Goal: Task Accomplishment & Management: Manage account settings

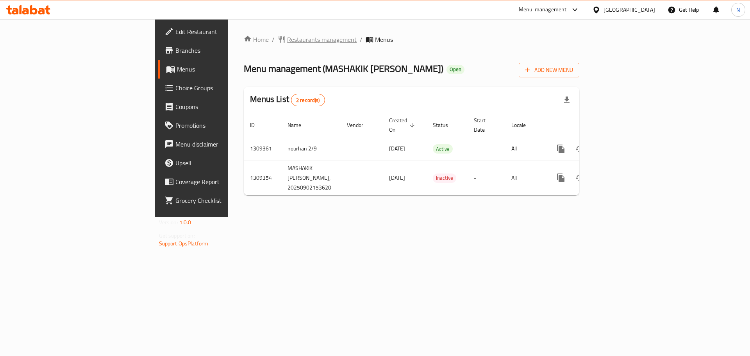
click at [287, 43] on span "Restaurants management" at bounding box center [322, 39] width 70 height 9
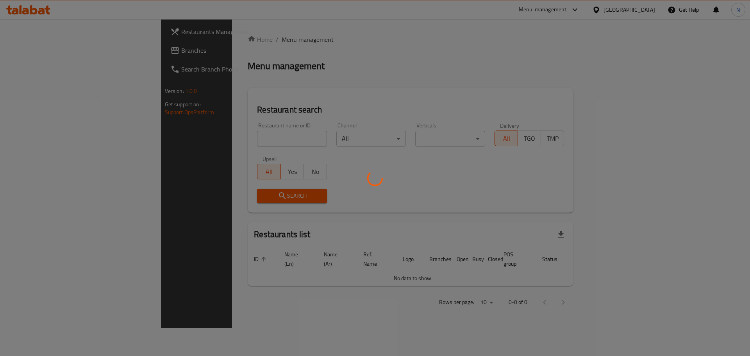
click at [14, 54] on div at bounding box center [375, 178] width 750 height 356
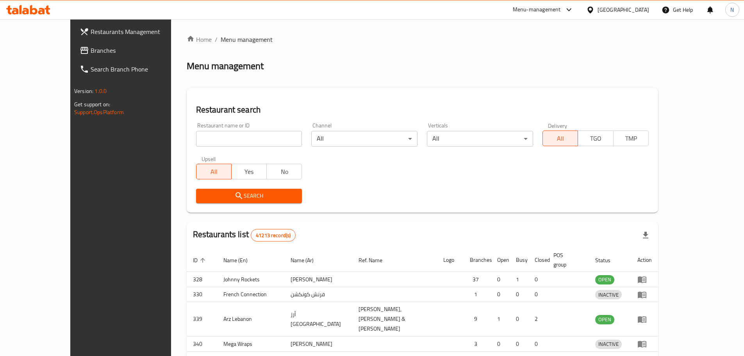
click at [29, 52] on div at bounding box center [372, 178] width 744 height 356
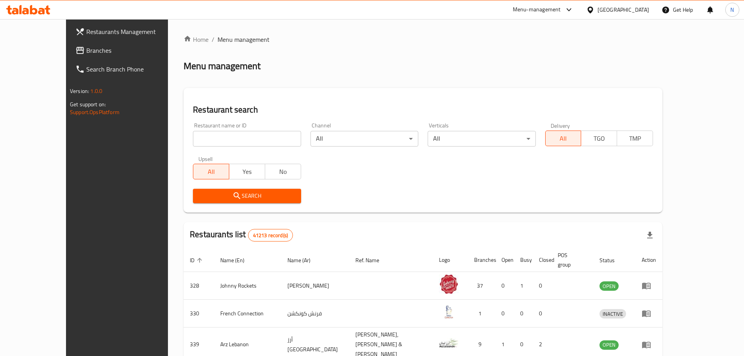
click at [86, 48] on span "Branches" at bounding box center [135, 50] width 98 height 9
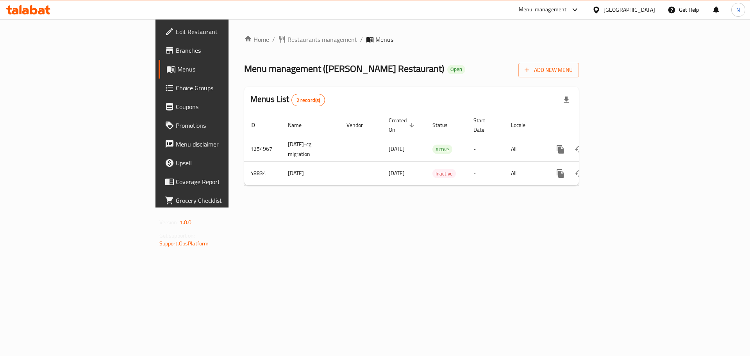
click at [616, 9] on div "United Arab Emirates" at bounding box center [630, 9] width 52 height 9
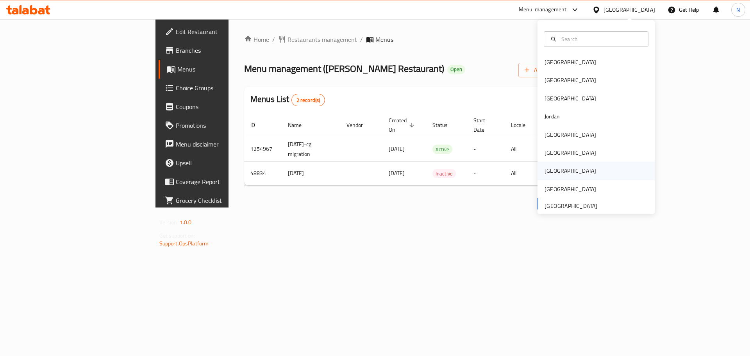
click at [553, 168] on div "Qatar" at bounding box center [570, 171] width 64 height 18
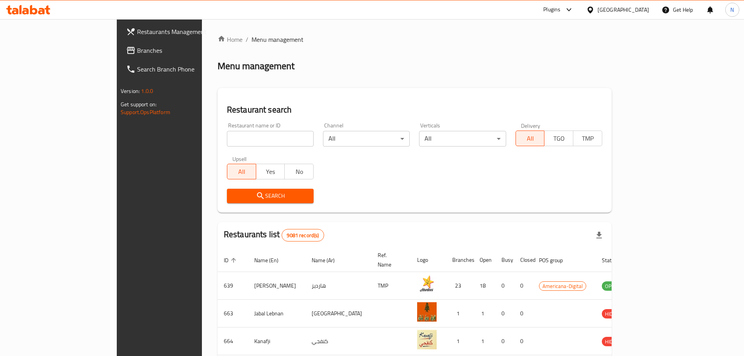
click at [137, 47] on span "Branches" at bounding box center [186, 50] width 98 height 9
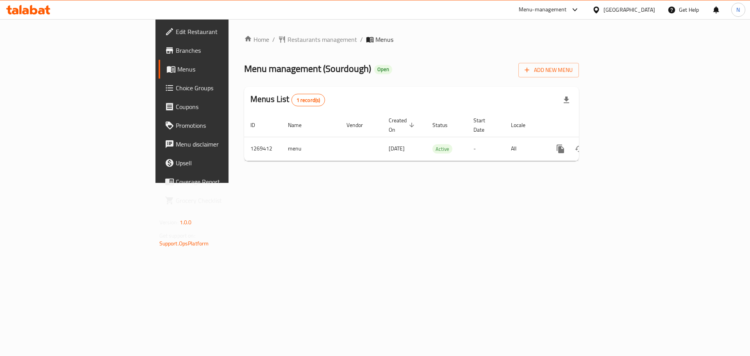
click at [643, 8] on div "Oman" at bounding box center [630, 9] width 52 height 9
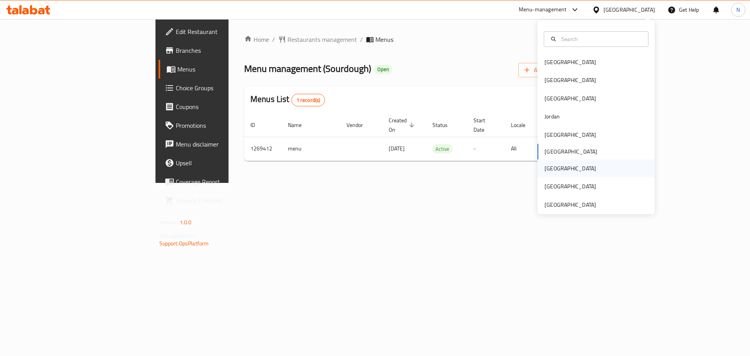
click at [550, 171] on div "Qatar" at bounding box center [571, 168] width 52 height 9
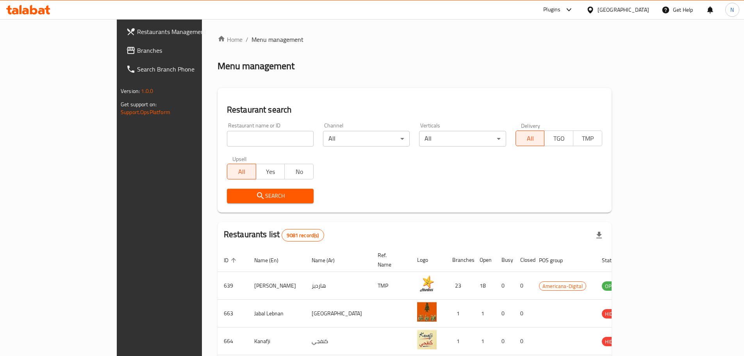
click at [137, 53] on span "Branches" at bounding box center [186, 50] width 98 height 9
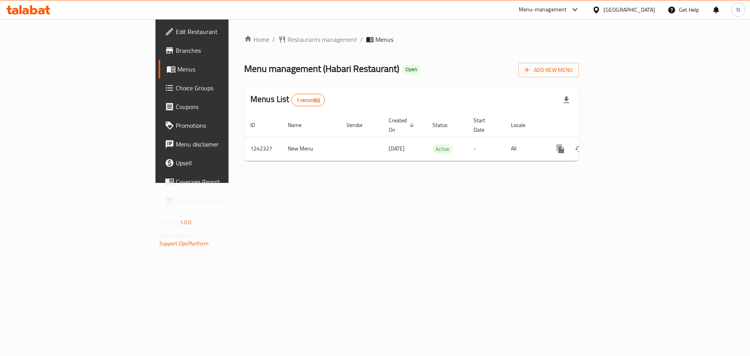
click at [646, 9] on div "[GEOGRAPHIC_DATA]" at bounding box center [630, 9] width 52 height 9
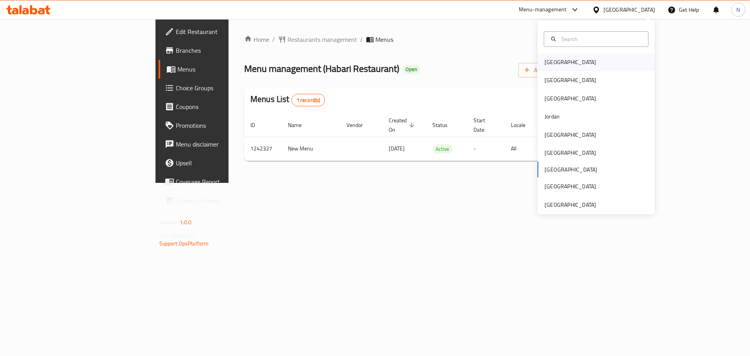
click at [552, 64] on div "[GEOGRAPHIC_DATA]" at bounding box center [571, 62] width 52 height 9
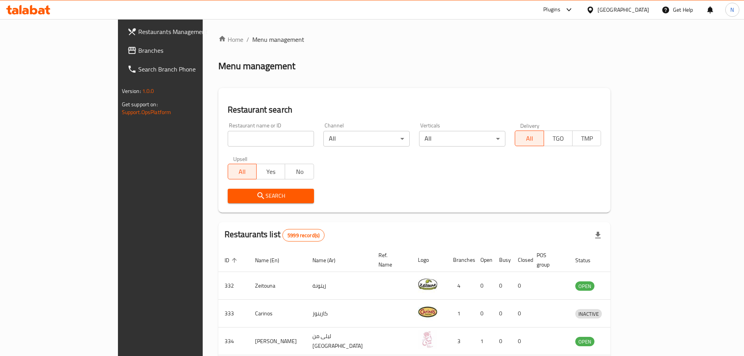
click at [138, 52] on span "Branches" at bounding box center [187, 50] width 98 height 9
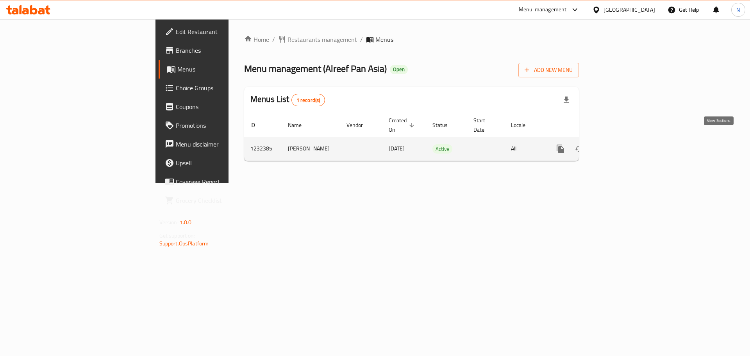
click at [622, 144] on icon "enhanced table" at bounding box center [616, 148] width 9 height 9
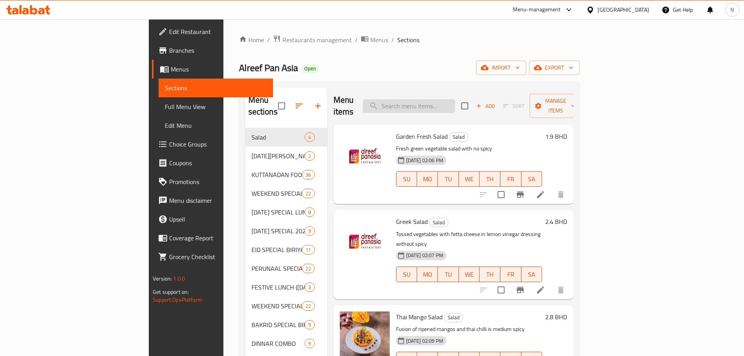
click at [455, 102] on input "search" at bounding box center [409, 106] width 92 height 14
paste input "Palak Corn Chicken Soup"
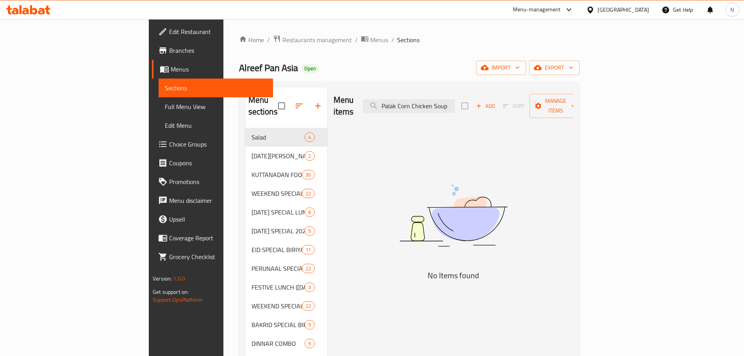
type input "Palak Corn Chicken Soup"
click at [455, 99] on input "Palak Corn Chicken Soup" at bounding box center [409, 106] width 92 height 14
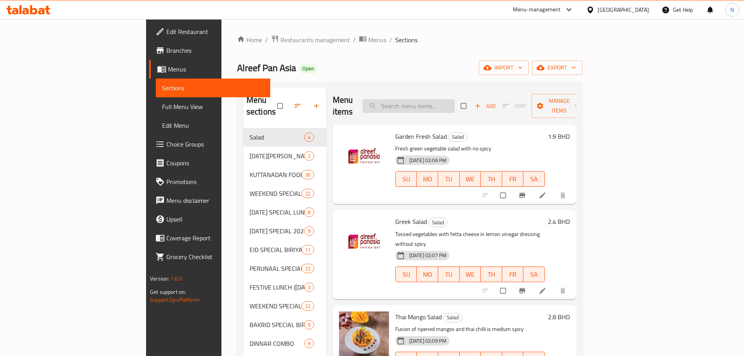
click at [455, 100] on input "search" at bounding box center [409, 106] width 92 height 14
paste input "Palak Corn Chicken Soup"
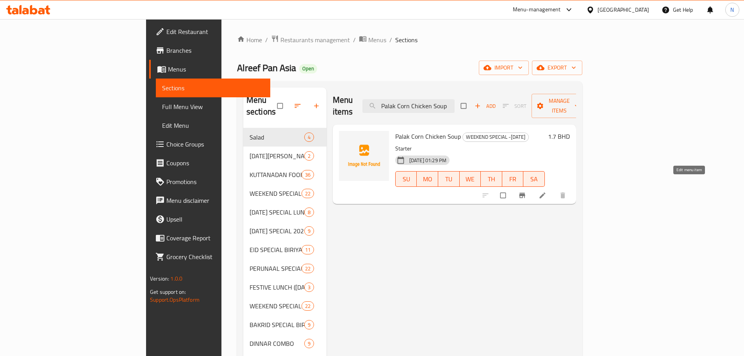
type input "Palak Corn Chicken Soup"
click at [546, 193] on icon at bounding box center [543, 196] width 6 height 6
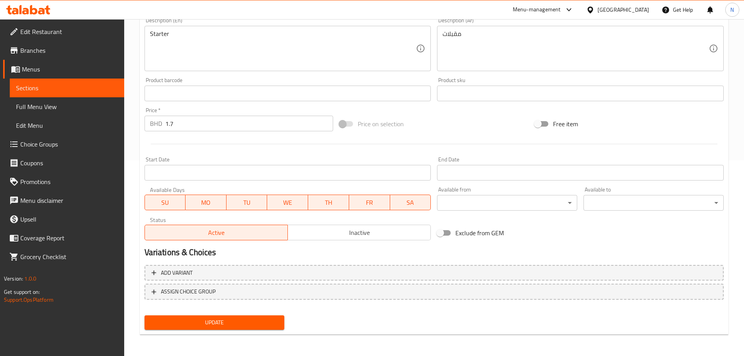
scroll to position [196, 0]
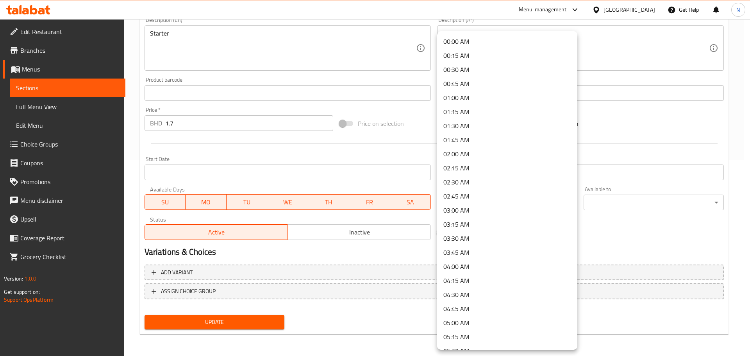
click at [634, 229] on div at bounding box center [375, 178] width 750 height 356
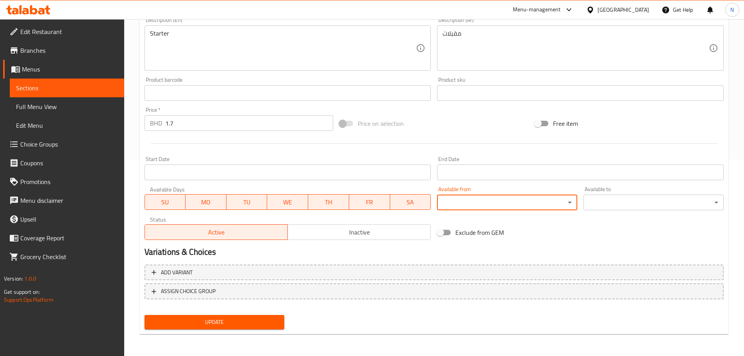
click at [353, 169] on input "Start Date" at bounding box center [288, 173] width 287 height 16
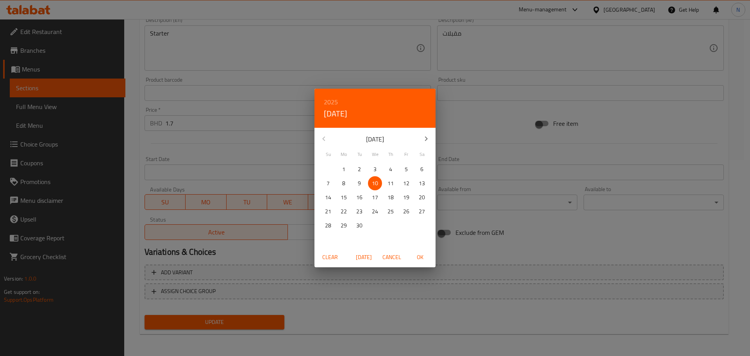
click at [392, 186] on p "11" at bounding box center [391, 184] width 6 height 10
click at [422, 256] on span "OK" at bounding box center [420, 257] width 19 height 10
type input "[DATE]"
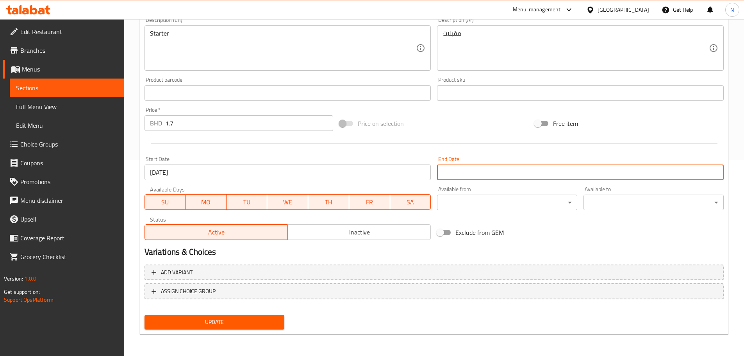
click at [462, 174] on input "Start Date" at bounding box center [580, 173] width 287 height 16
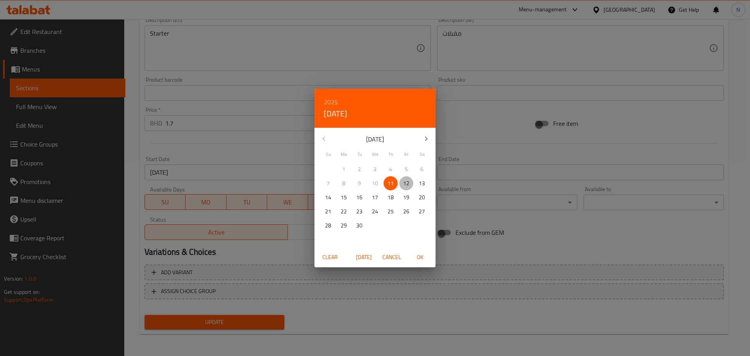
click at [409, 183] on p "12" at bounding box center [406, 184] width 6 height 10
click at [424, 261] on span "OK" at bounding box center [420, 257] width 19 height 10
type input "[DATE]"
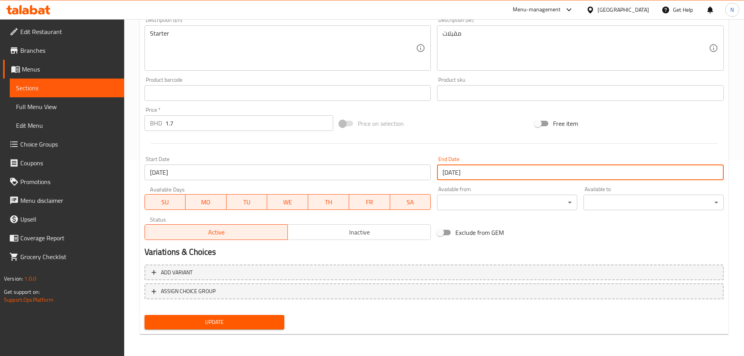
click at [266, 320] on span "Update" at bounding box center [215, 322] width 128 height 10
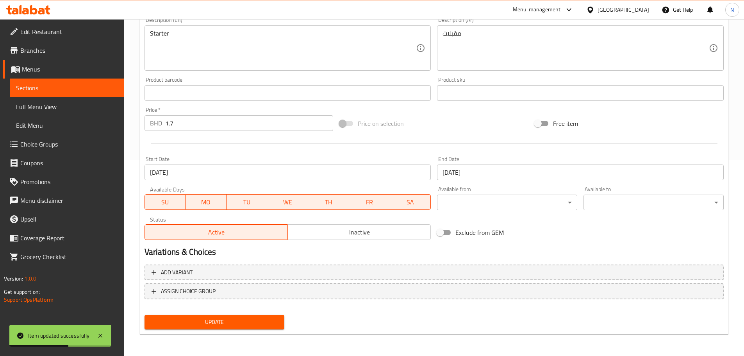
scroll to position [0, 0]
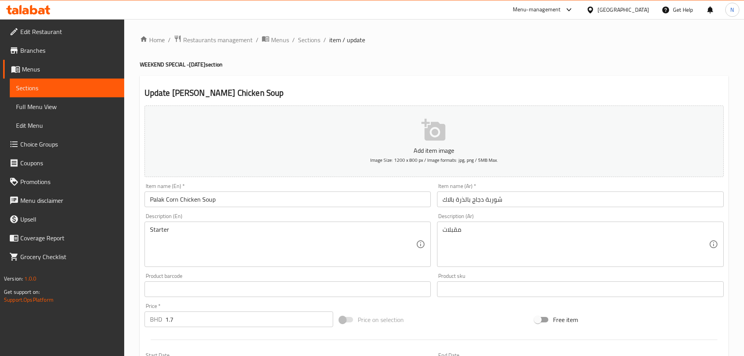
drag, startPoint x: 313, startPoint y: 40, endPoint x: 397, endPoint y: 79, distance: 92.7
click at [313, 40] on span "Sections" at bounding box center [309, 39] width 22 height 9
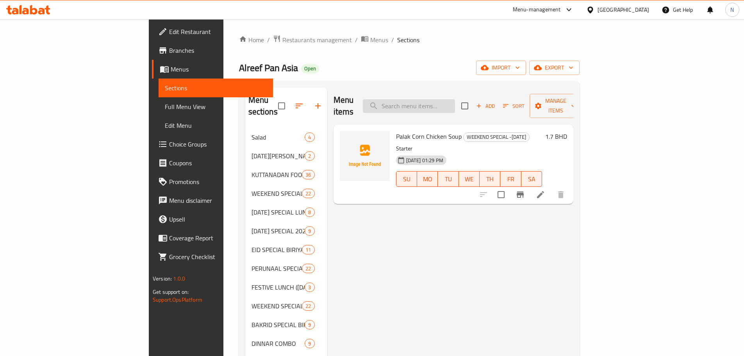
click at [452, 99] on input "search" at bounding box center [409, 106] width 92 height 14
paste input "Chemmeen Karivepila Tawa"
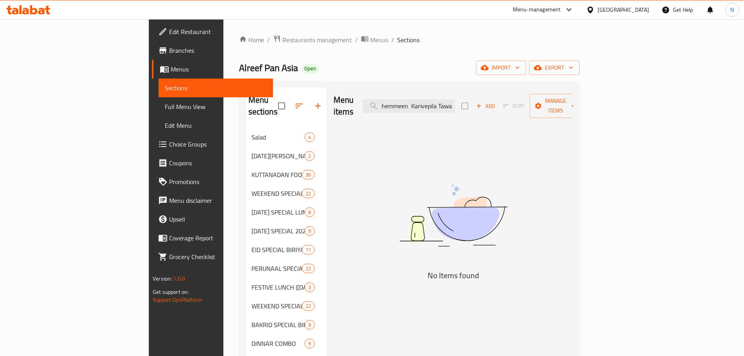
type input "Chemmeen Karivepila Tawa"
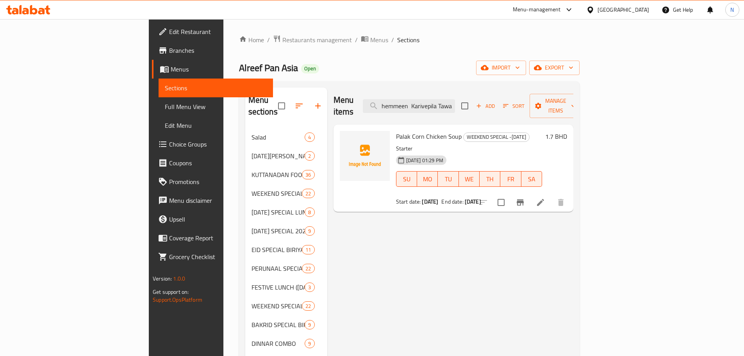
scroll to position [0, 0]
click at [440, 102] on input "Chemmeen Karivepila Tawa" at bounding box center [409, 106] width 92 height 14
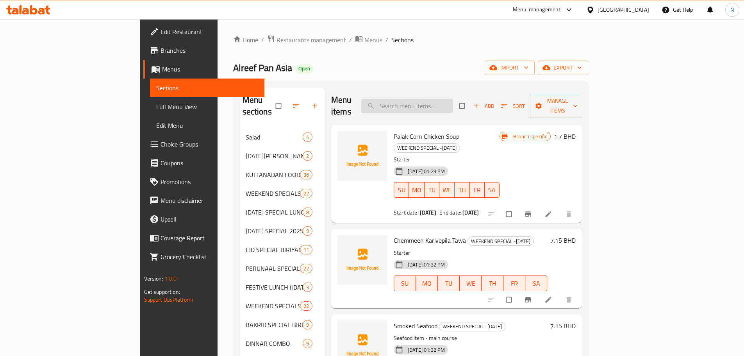
click at [451, 102] on input "search" at bounding box center [407, 106] width 92 height 14
paste input "Chemmeen Karivepila Tawa"
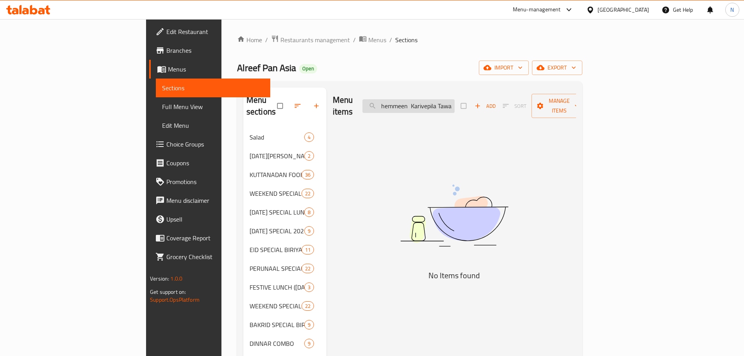
click at [455, 100] on input "Chemmeen Karivepila Tawa" at bounding box center [409, 106] width 92 height 14
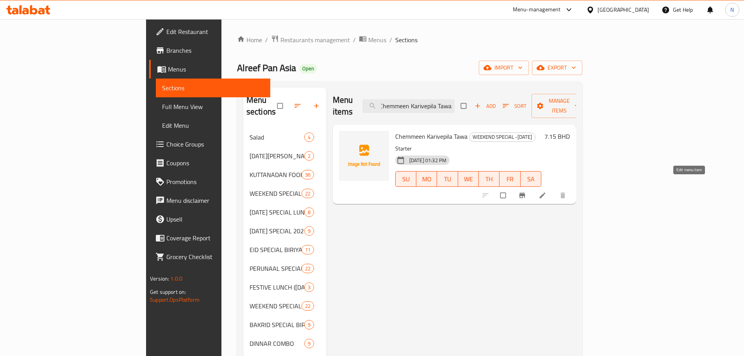
type input "Chemmeen Karivepila Tawa"
click at [546, 193] on icon at bounding box center [543, 196] width 6 height 6
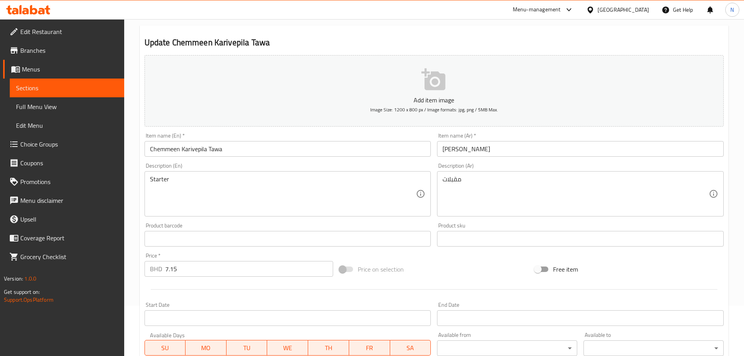
scroll to position [156, 0]
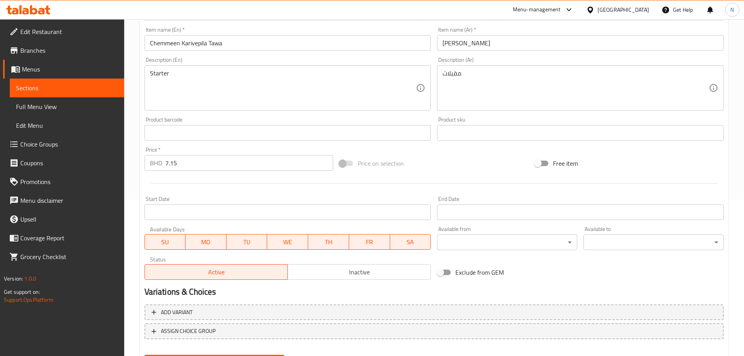
click at [292, 216] on input "Start Date" at bounding box center [288, 212] width 287 height 16
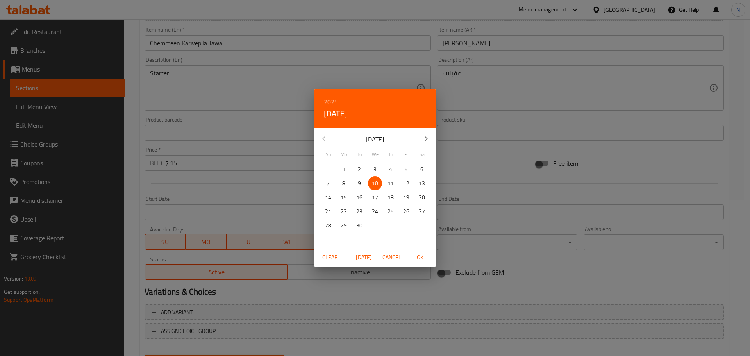
click at [388, 185] on p "11" at bounding box center [391, 184] width 6 height 10
click at [415, 258] on span "OK" at bounding box center [420, 257] width 19 height 10
type input "[DATE]"
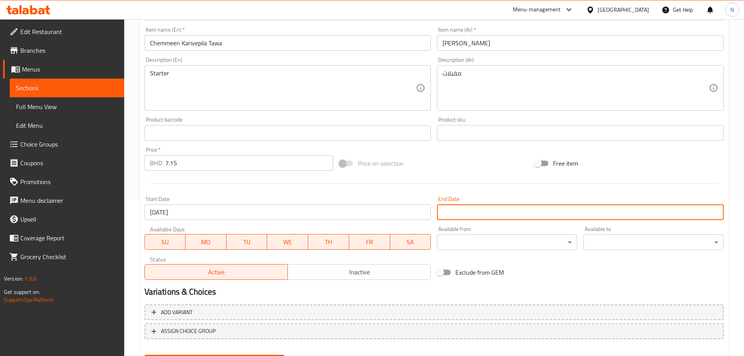
click at [488, 212] on input "Start Date" at bounding box center [580, 212] width 287 height 16
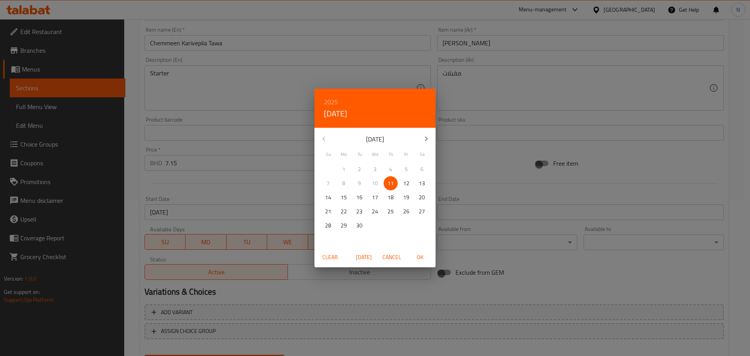
click at [406, 183] on p "12" at bounding box center [406, 184] width 6 height 10
click at [424, 259] on span "OK" at bounding box center [420, 257] width 19 height 10
type input "[DATE]"
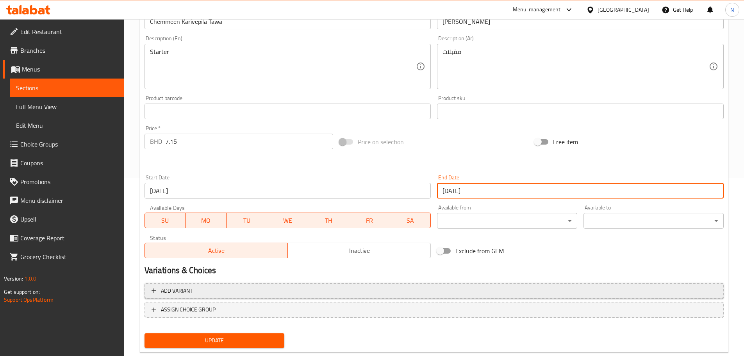
scroll to position [196, 0]
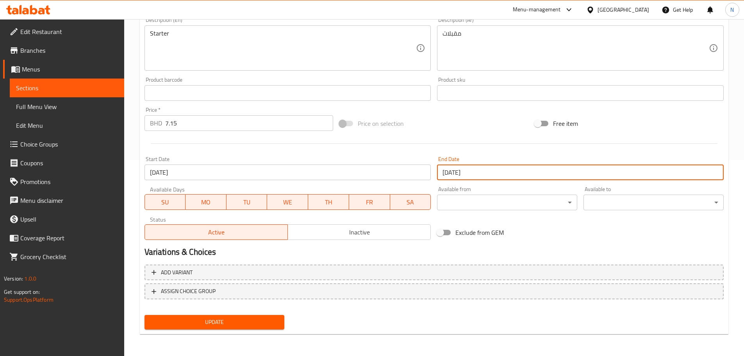
click at [249, 322] on span "Update" at bounding box center [215, 322] width 128 height 10
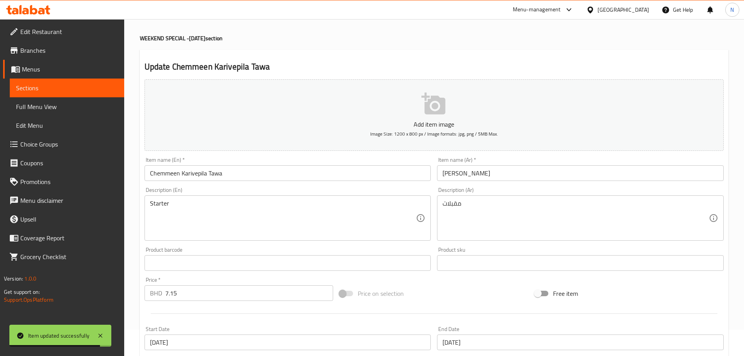
scroll to position [0, 0]
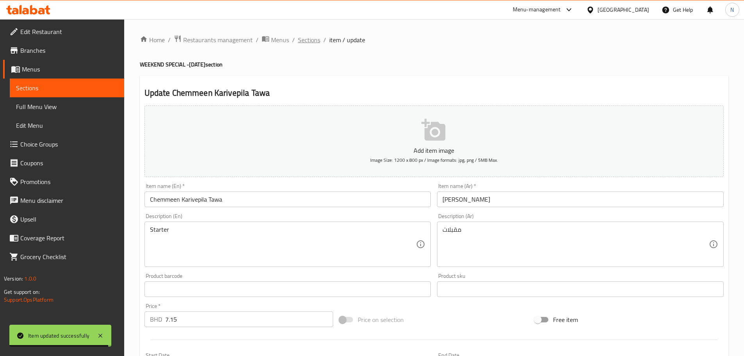
click at [310, 38] on span "Sections" at bounding box center [309, 39] width 22 height 9
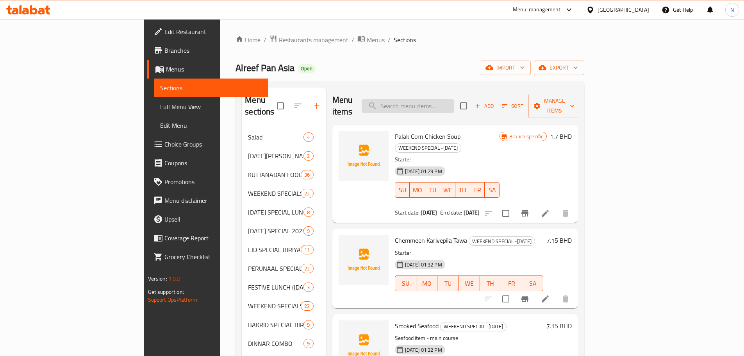
click at [452, 99] on input "search" at bounding box center [408, 106] width 92 height 14
paste input "Kuttanadan Kozhi Curry"
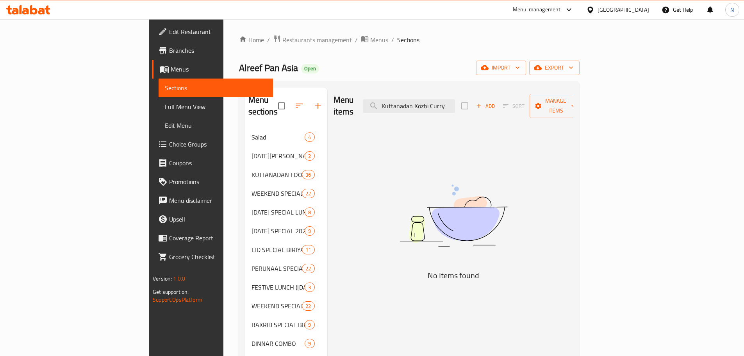
type input "Kuttanadan Kozhi Curry"
click at [455, 102] on input "Kuttanadan Kozhi Curry" at bounding box center [409, 106] width 92 height 14
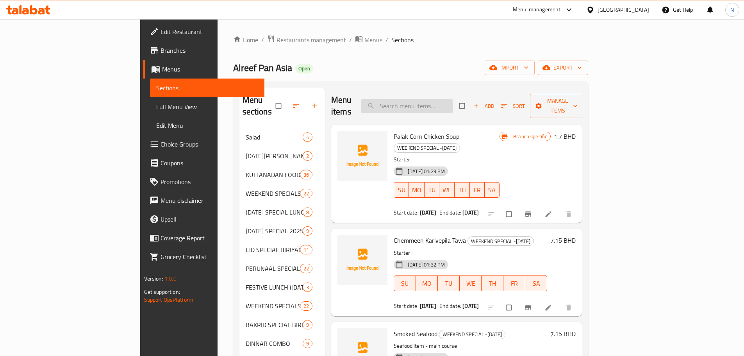
click at [453, 101] on input "search" at bounding box center [407, 106] width 92 height 14
paste input "Kuttanadan Kozhi Curry"
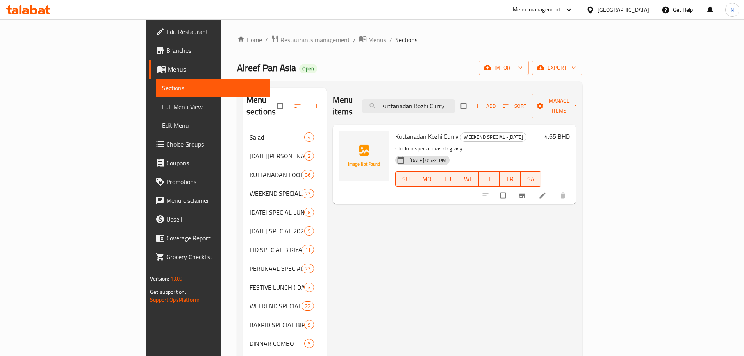
type input "Kuttanadan Kozhi Curry"
click at [547, 191] on icon at bounding box center [543, 195] width 8 height 8
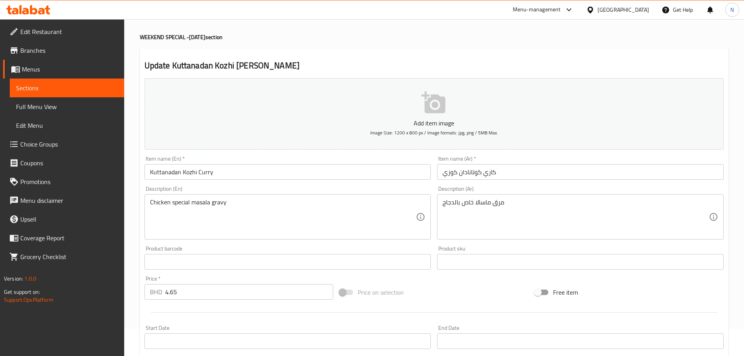
scroll to position [196, 0]
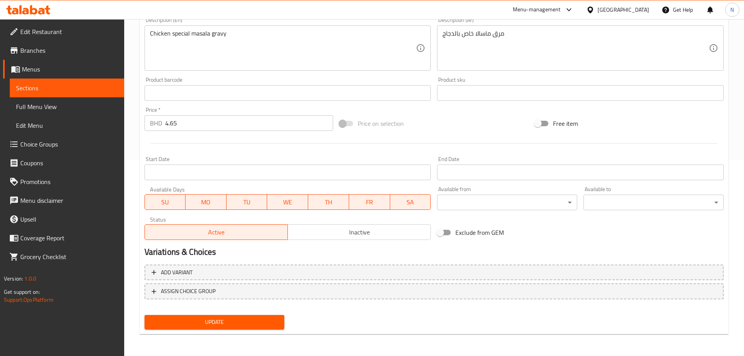
click at [385, 181] on div "Start Date Start Date" at bounding box center [287, 168] width 293 height 30
click at [386, 175] on input "Start Date" at bounding box center [288, 173] width 287 height 16
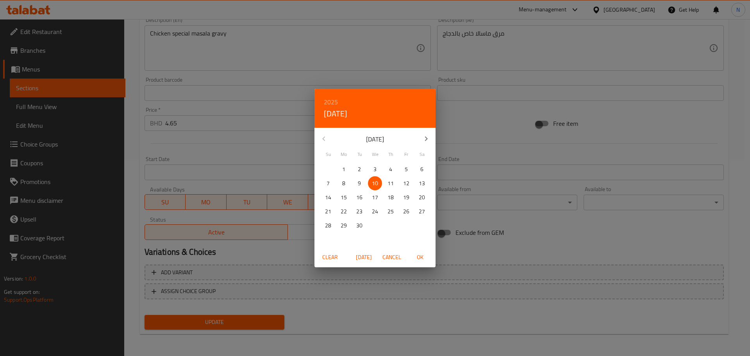
click at [391, 186] on p "11" at bounding box center [391, 184] width 6 height 10
click at [420, 259] on span "OK" at bounding box center [420, 257] width 19 height 10
type input "[DATE]"
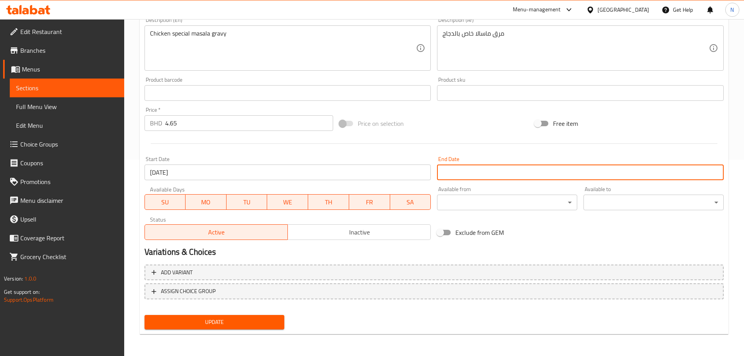
click at [493, 165] on input "Start Date" at bounding box center [580, 173] width 287 height 16
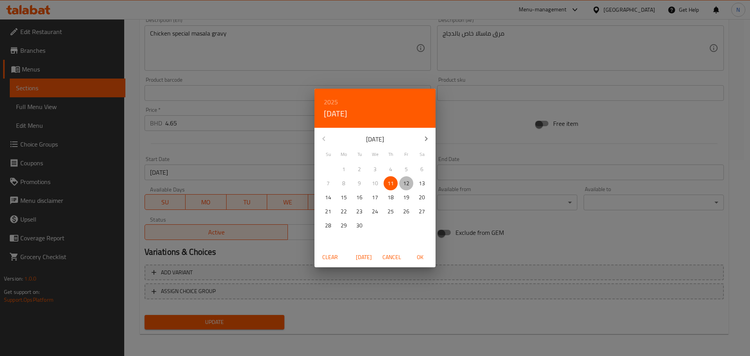
click at [410, 182] on span "12" at bounding box center [406, 184] width 14 height 10
click at [425, 257] on span "OK" at bounding box center [420, 257] width 19 height 10
type input "[DATE]"
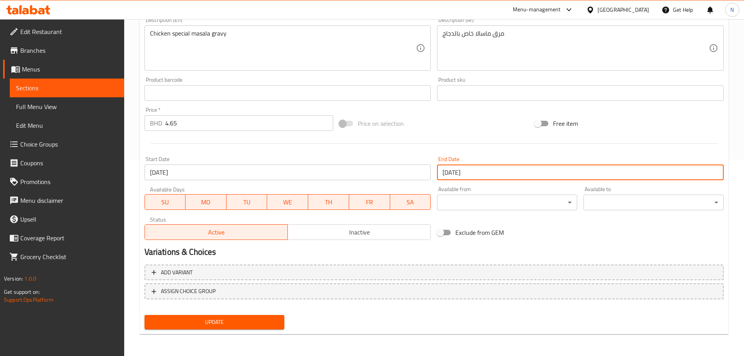
click at [252, 326] on span "Update" at bounding box center [215, 322] width 128 height 10
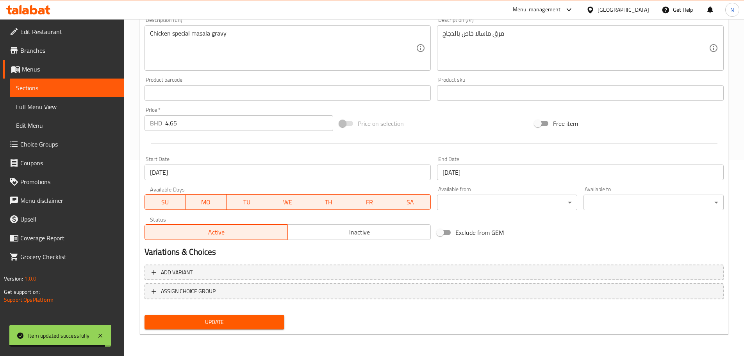
scroll to position [0, 0]
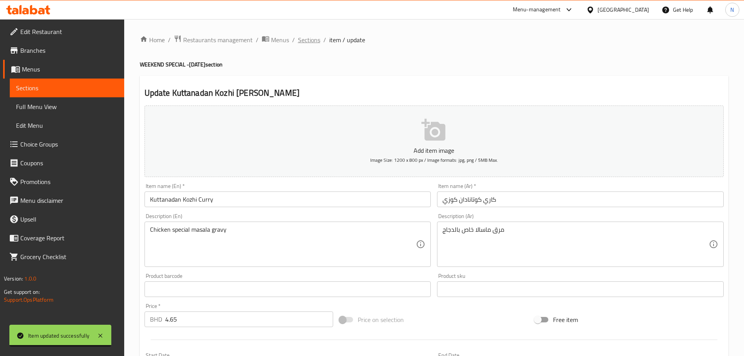
click at [315, 41] on span "Sections" at bounding box center [309, 39] width 22 height 9
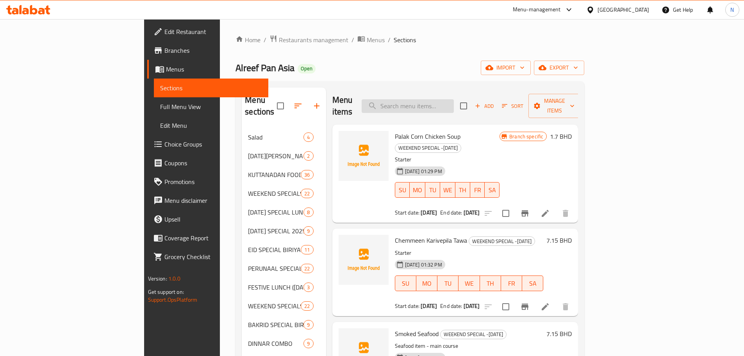
click at [444, 102] on input "search" at bounding box center [408, 106] width 92 height 14
paste input "Sheesh Tawook Chicken Salad"
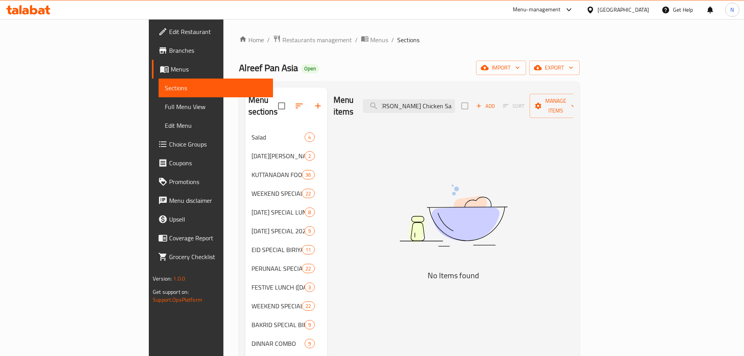
type input "Sheesh Tawook Chicken Salad"
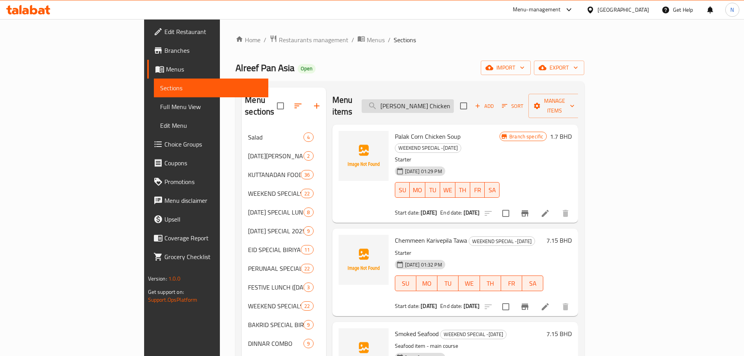
click at [454, 99] on input "[PERSON_NAME] Chicken Salad" at bounding box center [408, 106] width 92 height 14
click input "Sheesh Tawook Chicken Salad"
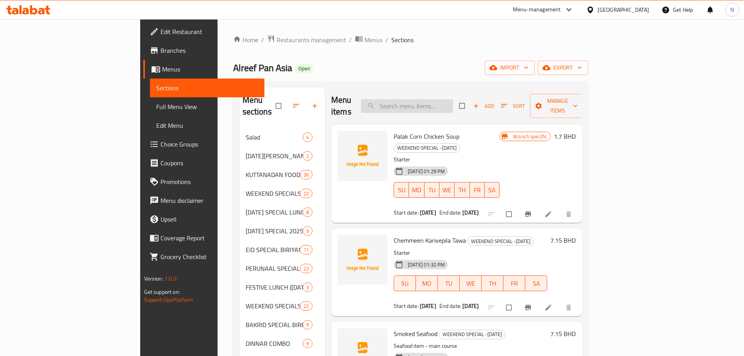
click at [448, 104] on input "search" at bounding box center [407, 106] width 92 height 14
paste input "Sheesh Tawook Chicken Salad"
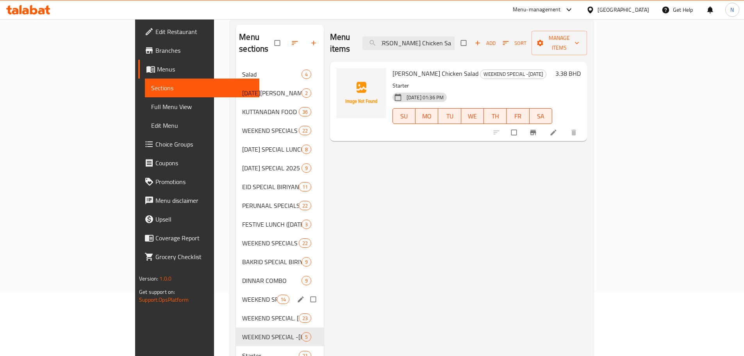
scroll to position [195, 0]
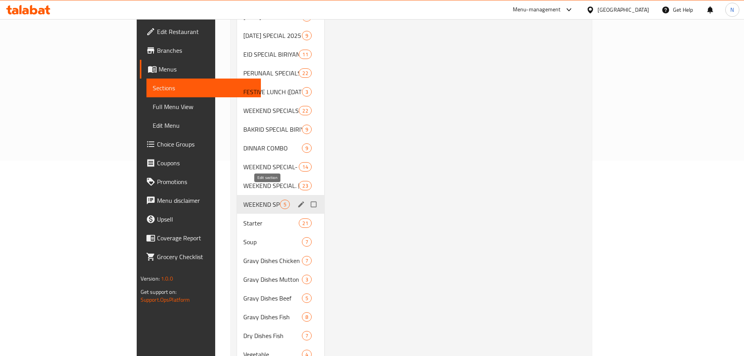
type input "Sheesh Tawook Chicken Salad"
click at [297, 200] on icon "edit" at bounding box center [301, 204] width 8 height 8
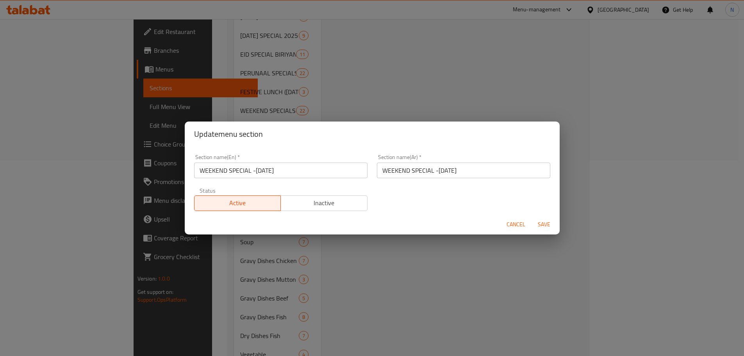
scroll to position [0, 0]
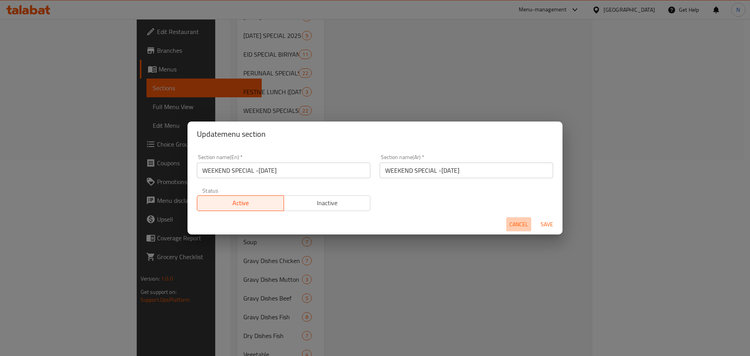
click at [514, 229] on span "Cancel" at bounding box center [519, 225] width 19 height 10
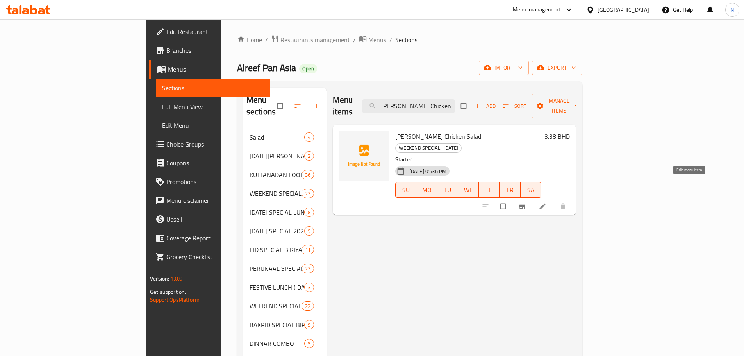
click at [547, 202] on icon at bounding box center [543, 206] width 8 height 8
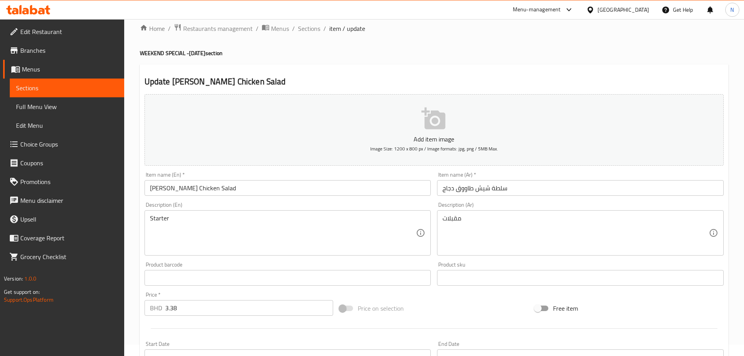
scroll to position [196, 0]
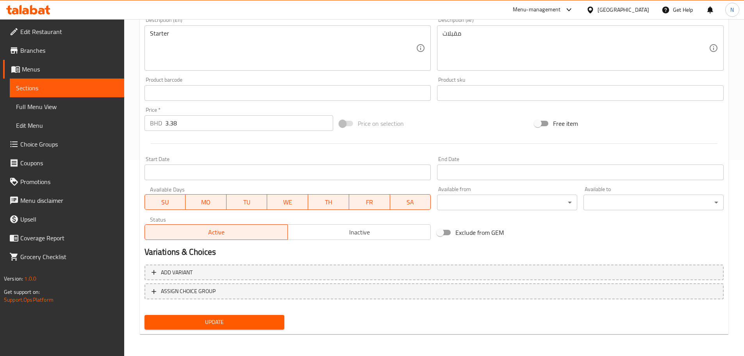
click at [318, 169] on input "Start Date" at bounding box center [288, 173] width 287 height 16
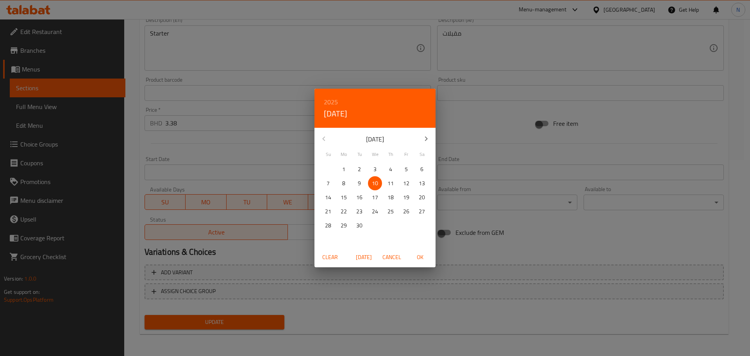
click at [383, 184] on div "11" at bounding box center [391, 183] width 16 height 14
click at [390, 185] on p "11" at bounding box center [391, 184] width 6 height 10
click at [423, 258] on span "OK" at bounding box center [420, 257] width 19 height 10
type input "[DATE]"
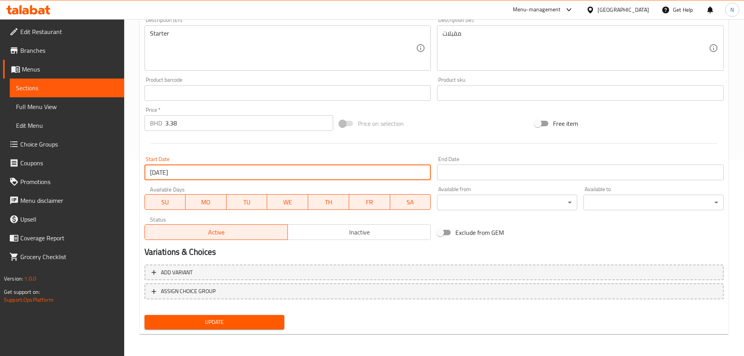
click at [486, 178] on input "Start Date" at bounding box center [580, 173] width 287 height 16
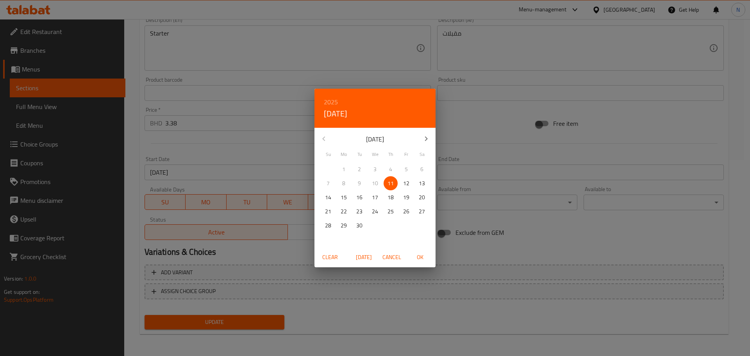
click at [402, 184] on span "12" at bounding box center [406, 184] width 14 height 10
click at [423, 258] on span "OK" at bounding box center [420, 257] width 19 height 10
type input "[DATE]"
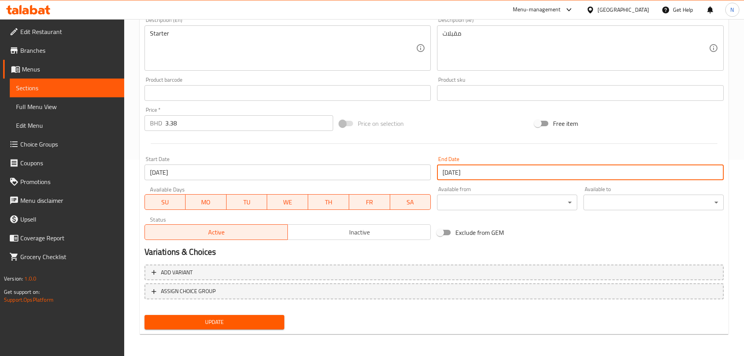
click at [252, 323] on span "Update" at bounding box center [215, 322] width 128 height 10
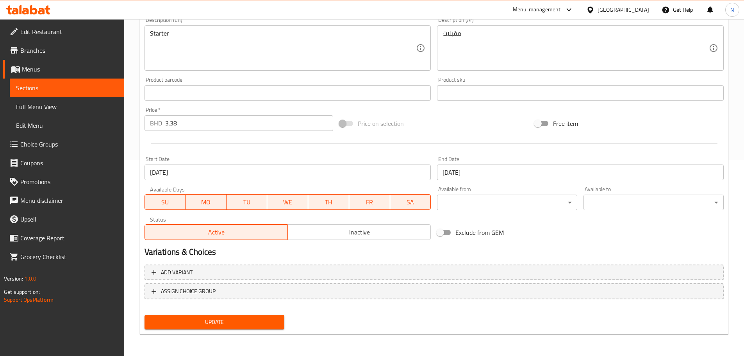
scroll to position [0, 0]
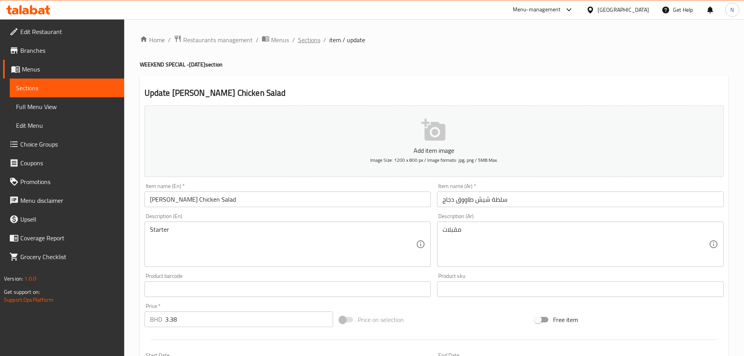
click at [315, 36] on span "Sections" at bounding box center [309, 39] width 22 height 9
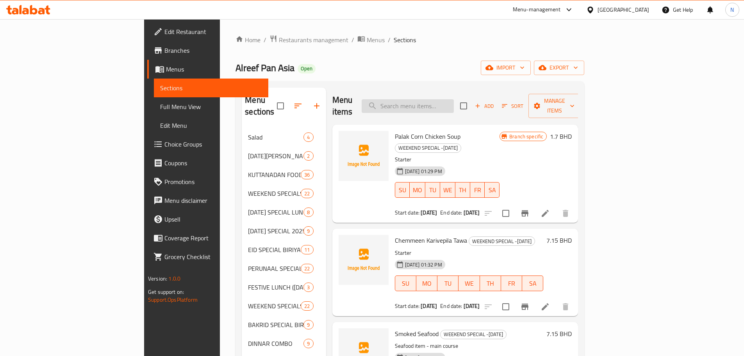
click at [454, 102] on input "search" at bounding box center [408, 106] width 92 height 14
paste input "Panasian Diamond"
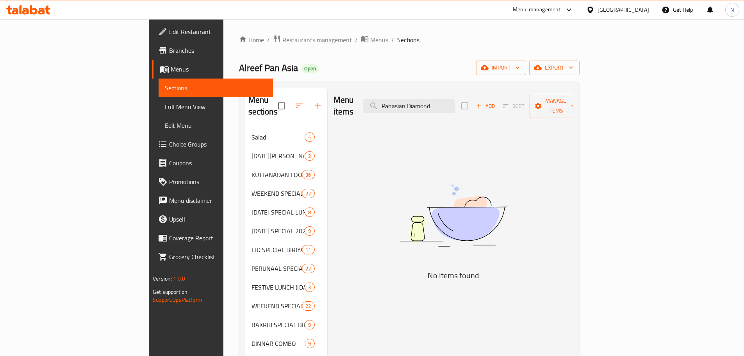
type input "Panasian Diamond"
click at [455, 105] on input "Panasian Diamond" at bounding box center [409, 106] width 92 height 14
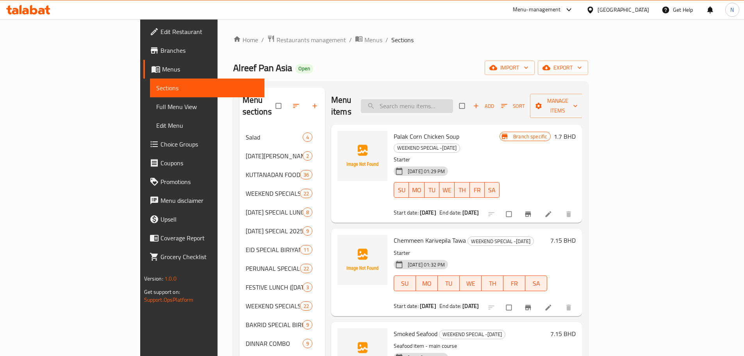
click at [444, 106] on input "search" at bounding box center [407, 106] width 92 height 14
paste input "Panasian Diamond"
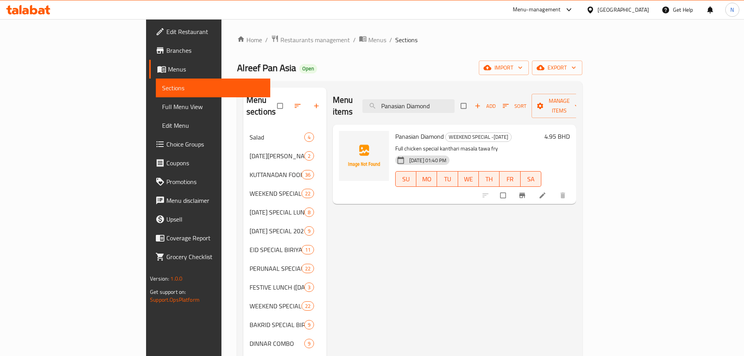
type input "Panasian Diamond"
click at [547, 191] on icon at bounding box center [543, 195] width 8 height 8
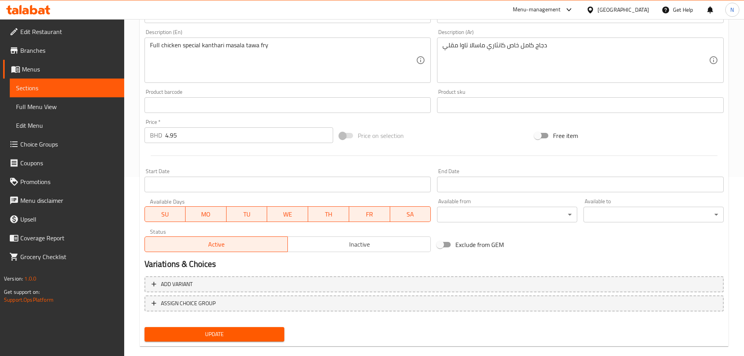
scroll to position [191, 0]
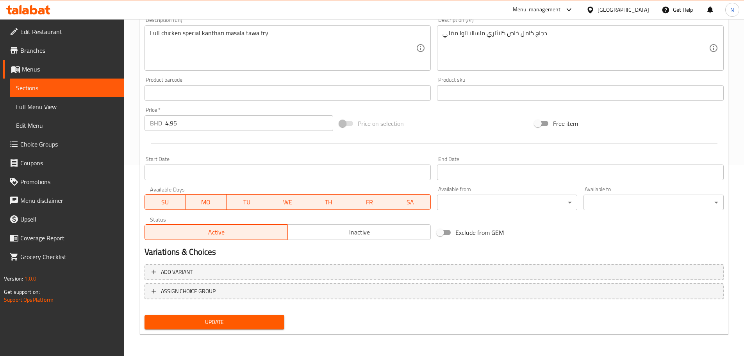
click at [363, 175] on input "Start Date" at bounding box center [288, 173] width 287 height 16
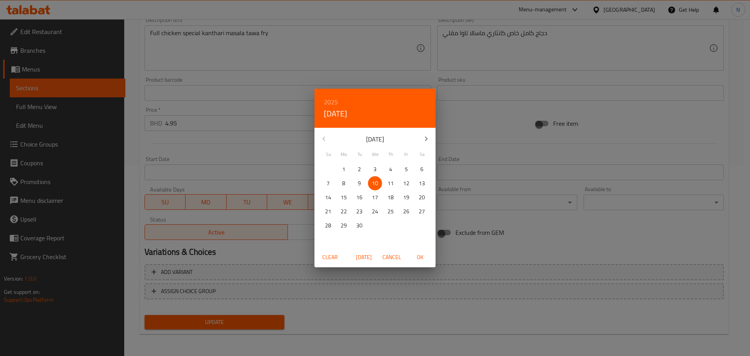
click at [388, 188] on p "11" at bounding box center [391, 184] width 6 height 10
click at [424, 258] on span "OK" at bounding box center [420, 257] width 19 height 10
type input "[DATE]"
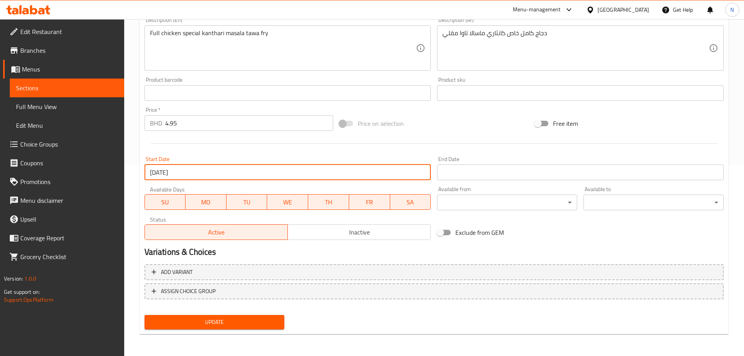
click at [478, 175] on input "Start Date" at bounding box center [580, 173] width 287 height 16
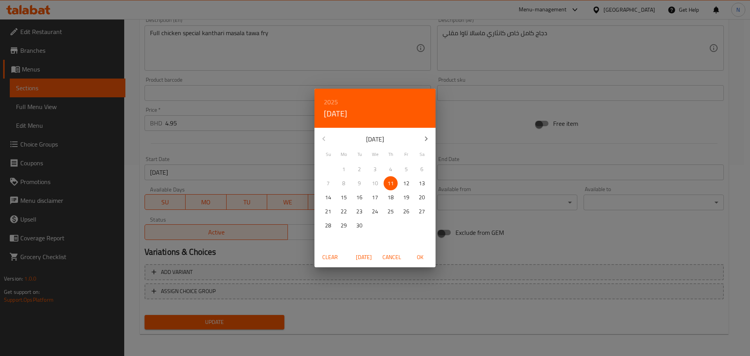
click at [410, 184] on span "12" at bounding box center [406, 184] width 14 height 10
click at [422, 260] on span "OK" at bounding box center [420, 257] width 19 height 10
type input "[DATE]"
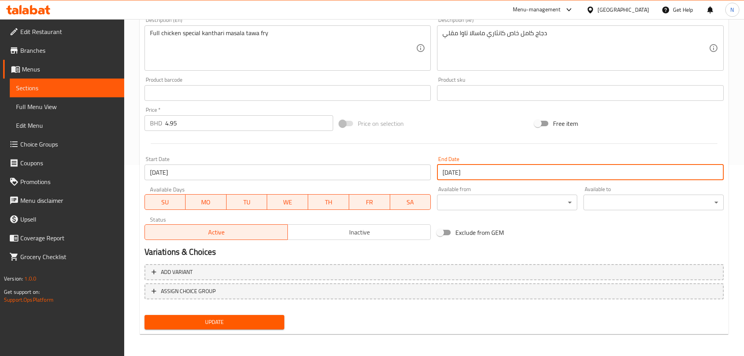
click at [262, 326] on span "Update" at bounding box center [215, 322] width 128 height 10
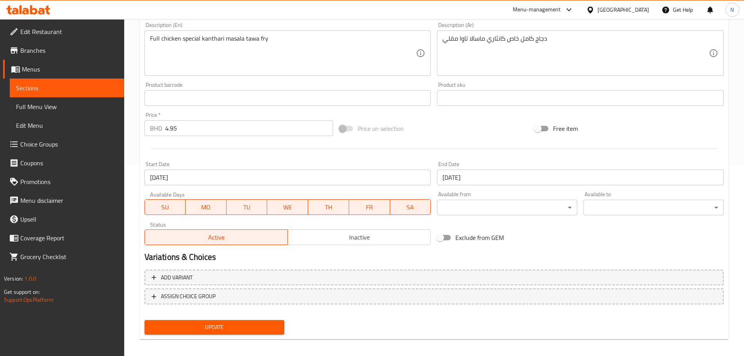
click at [632, 5] on div "[GEOGRAPHIC_DATA]" at bounding box center [624, 9] width 52 height 9
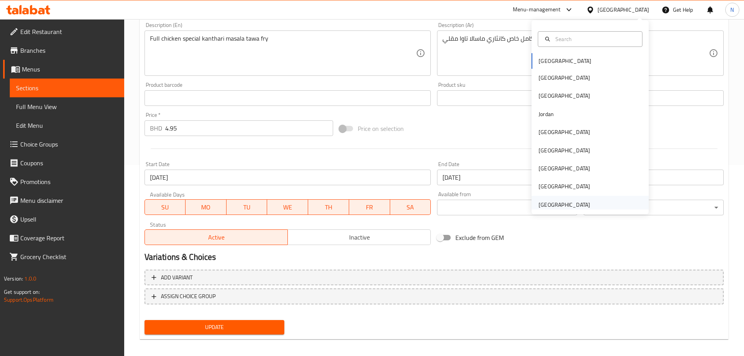
click at [556, 205] on div "[GEOGRAPHIC_DATA]" at bounding box center [565, 204] width 52 height 9
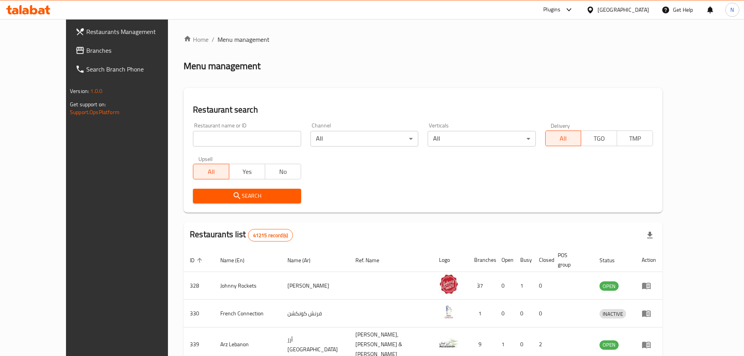
click at [86, 48] on span "Branches" at bounding box center [135, 50] width 98 height 9
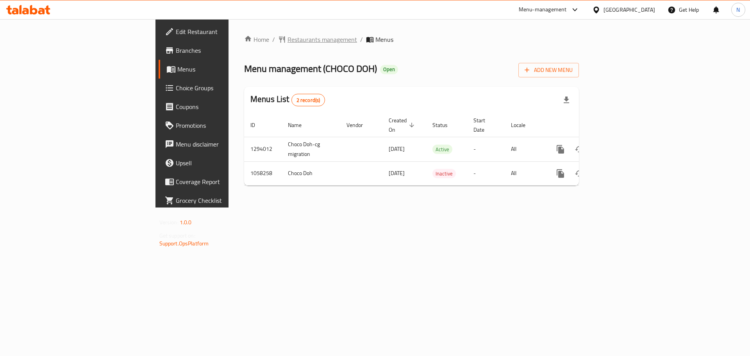
click at [288, 38] on span "Restaurants management" at bounding box center [323, 39] width 70 height 9
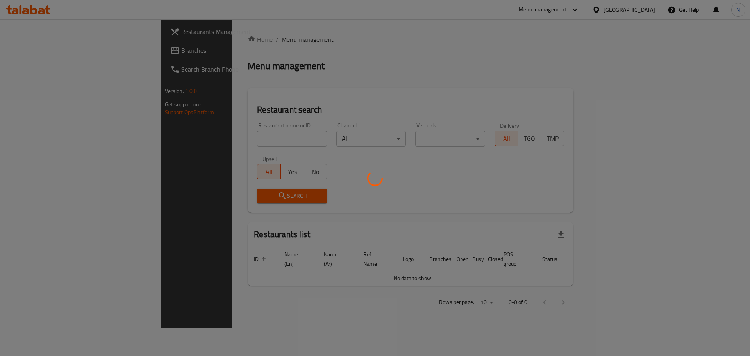
click at [39, 52] on div at bounding box center [375, 178] width 750 height 356
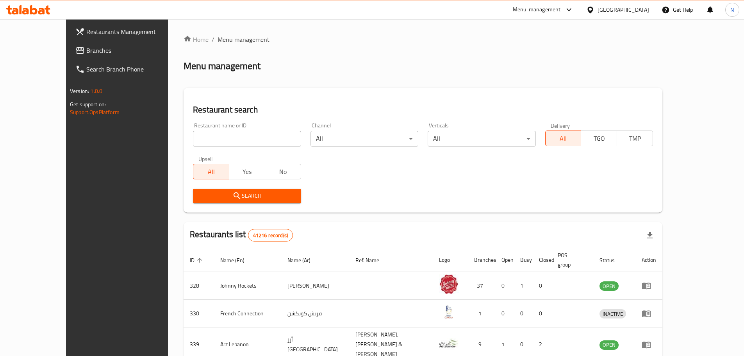
click at [86, 52] on span "Branches" at bounding box center [135, 50] width 98 height 9
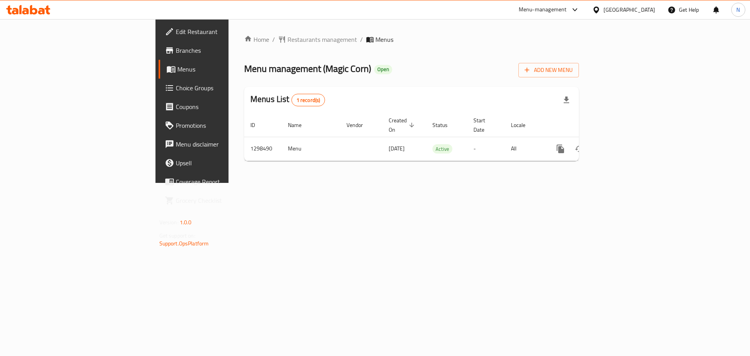
click at [176, 91] on span "Choice Groups" at bounding box center [225, 87] width 99 height 9
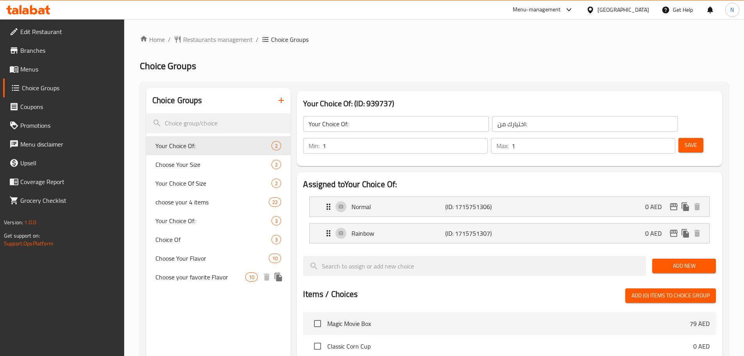
click at [233, 279] on span "Choose your favorite Flavor" at bounding box center [201, 276] width 90 height 9
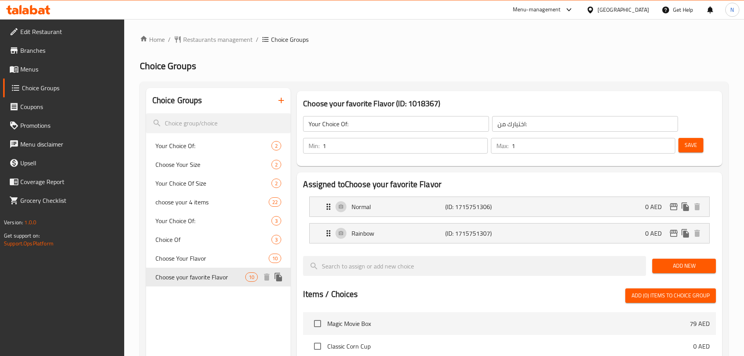
type input "Choose your favorite Flavor"
type input "اختر نكهتك المفضلة"
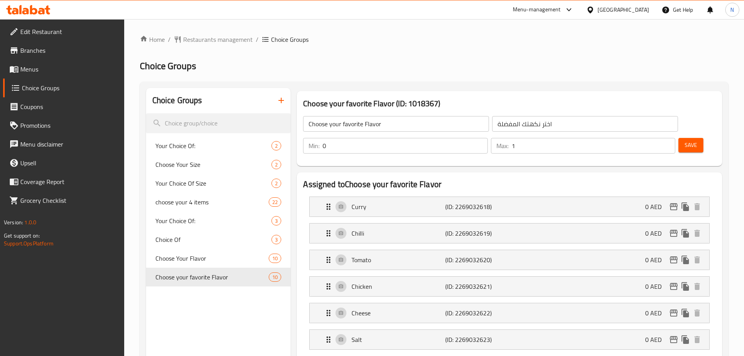
click at [488, 138] on input "0" at bounding box center [405, 146] width 165 height 16
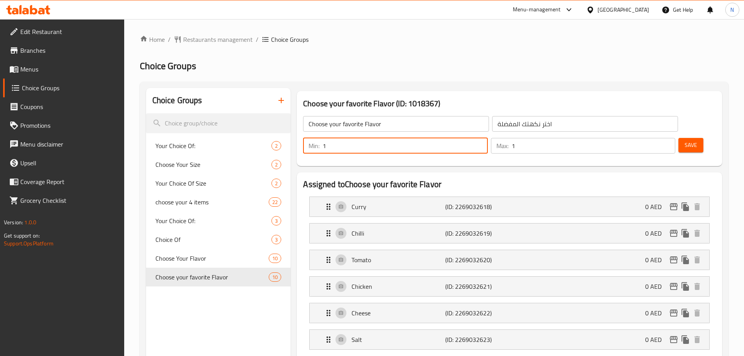
type input "1"
click at [488, 138] on input "1" at bounding box center [405, 146] width 165 height 16
click at [685, 140] on span "Save" at bounding box center [691, 145] width 13 height 10
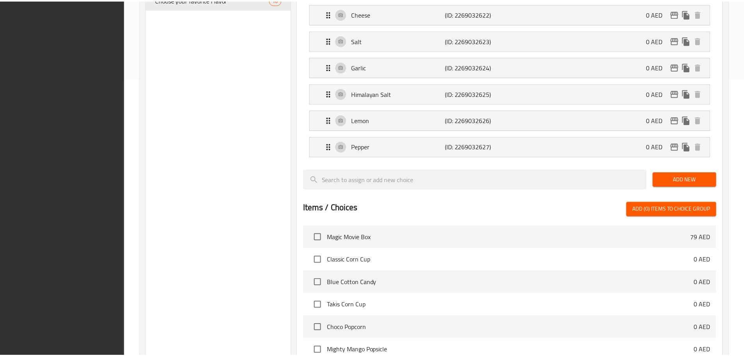
scroll to position [444, 0]
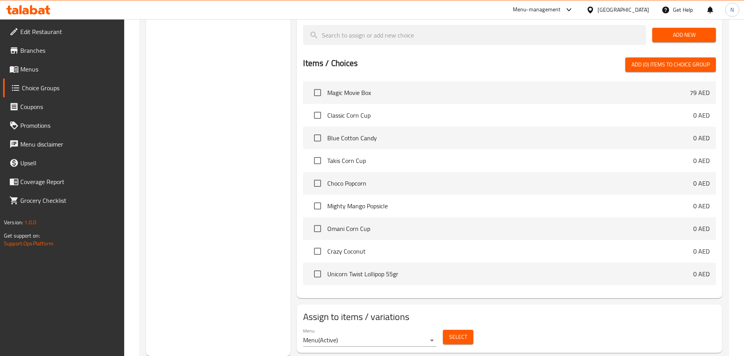
click at [612, 11] on div "United Arab Emirates" at bounding box center [624, 9] width 52 height 9
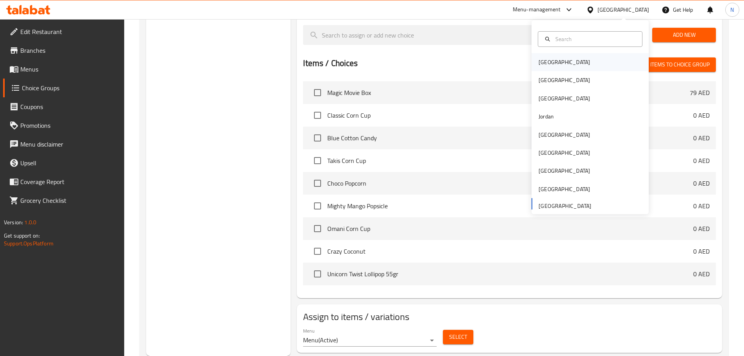
click at [562, 63] on div "[GEOGRAPHIC_DATA]" at bounding box center [590, 62] width 117 height 18
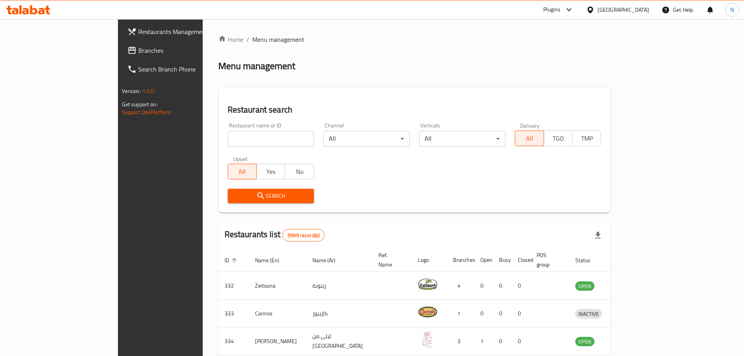
click at [138, 51] on span "Branches" at bounding box center [187, 50] width 98 height 9
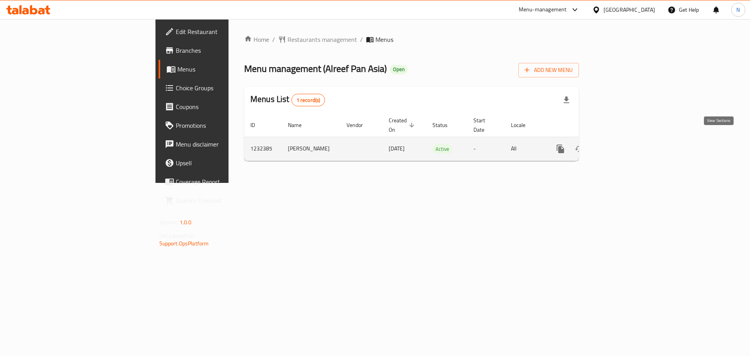
click at [622, 144] on icon "enhanced table" at bounding box center [616, 148] width 9 height 9
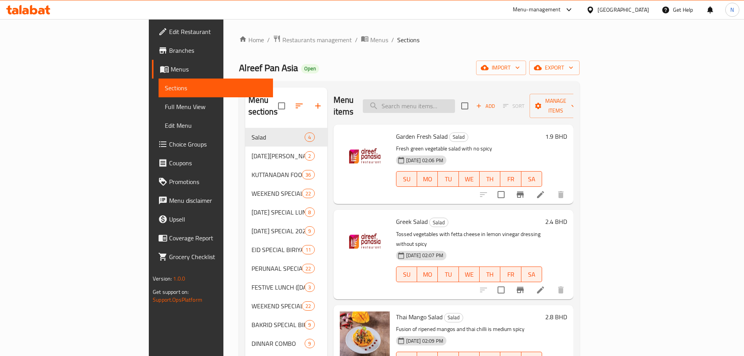
click at [455, 103] on input "search" at bounding box center [409, 106] width 92 height 14
paste input "Paal Kappa Beef Varattu"
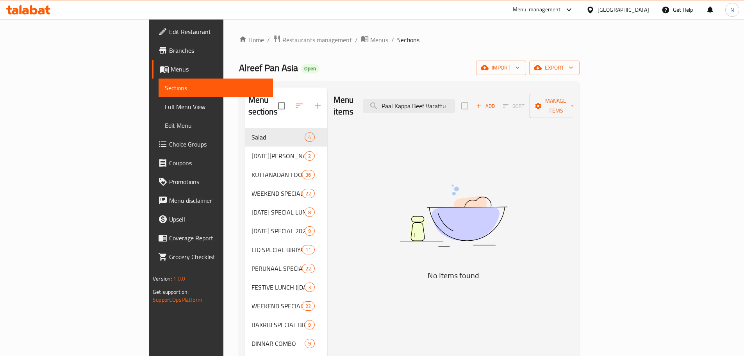
type input "Paal Kappa Beef Varattu"
click at [455, 102] on input "Paal Kappa Beef Varattu" at bounding box center [409, 106] width 92 height 14
click at [455, 101] on input "Paal Kappa Beef Varattu" at bounding box center [409, 106] width 92 height 14
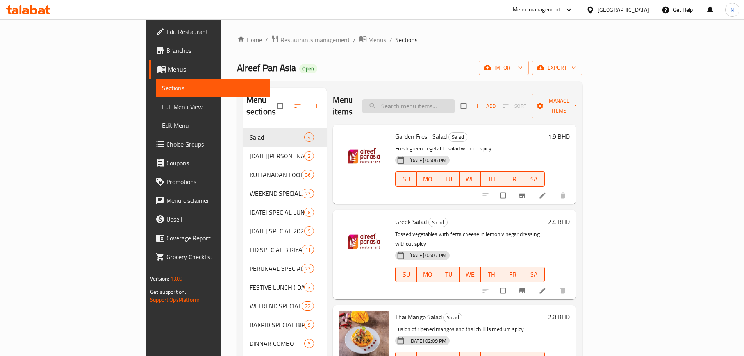
click at [455, 99] on input "search" at bounding box center [409, 106] width 92 height 14
paste input "Paal Kappa Beef Varattu"
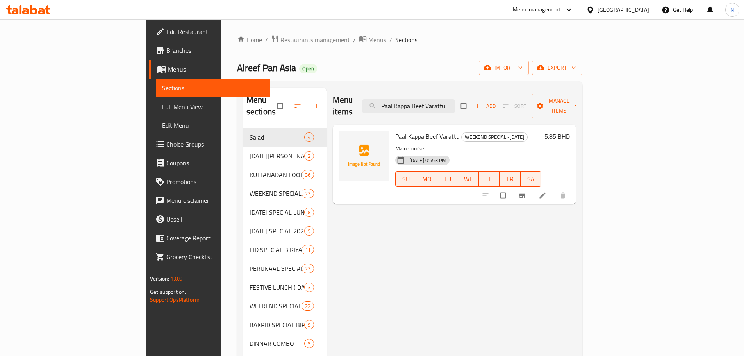
type input "Paal Kappa Beef Varattu"
click at [554, 189] on li at bounding box center [544, 195] width 22 height 13
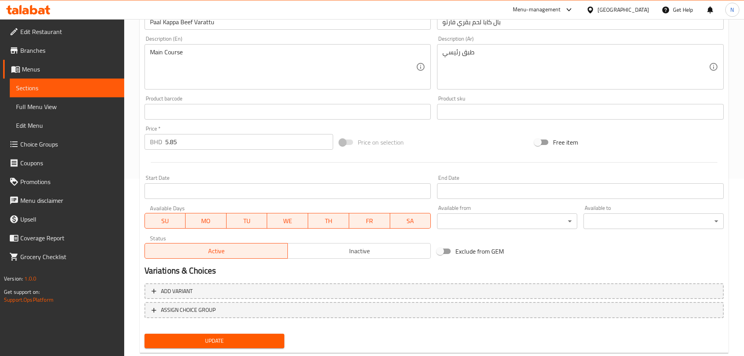
scroll to position [196, 0]
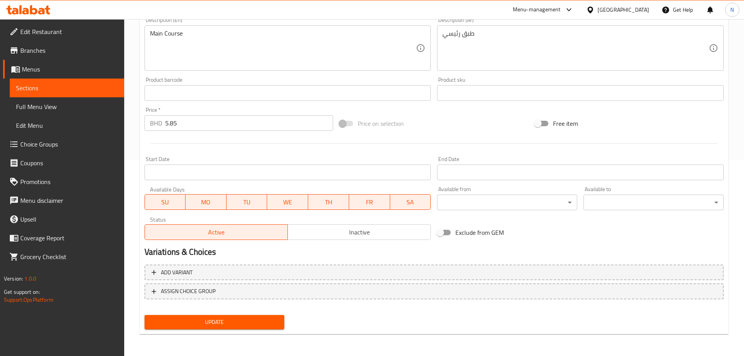
click at [347, 175] on input "Start Date" at bounding box center [288, 173] width 287 height 16
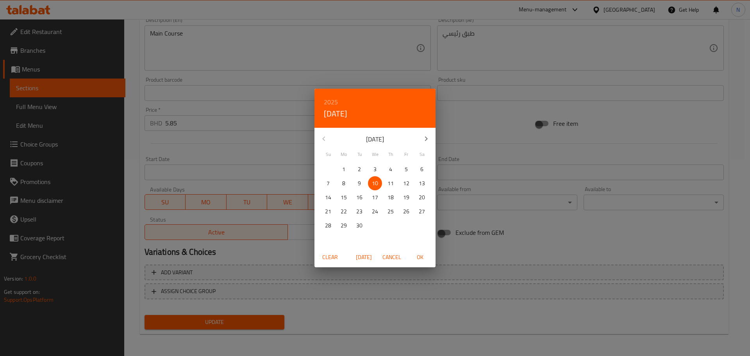
click at [389, 184] on p "11" at bounding box center [391, 184] width 6 height 10
click at [421, 260] on span "OK" at bounding box center [420, 257] width 19 height 10
type input "[DATE]"
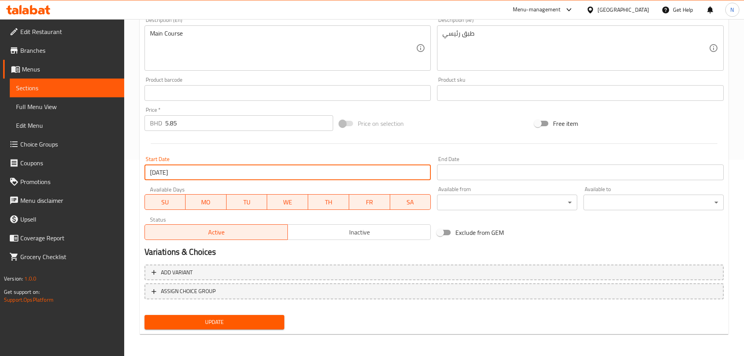
click at [481, 175] on input "Start Date" at bounding box center [580, 173] width 287 height 16
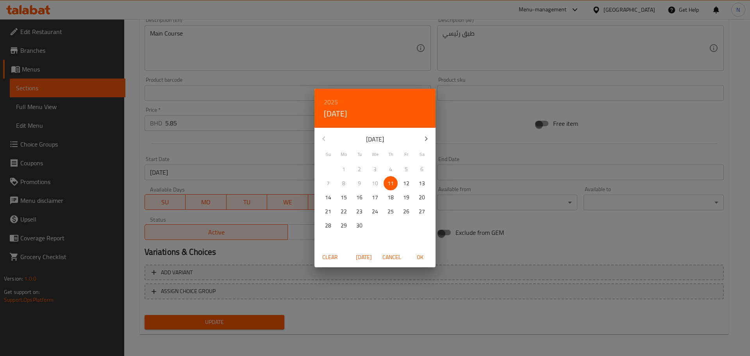
click at [406, 184] on p "12" at bounding box center [406, 184] width 6 height 10
click at [419, 258] on span "OK" at bounding box center [420, 257] width 19 height 10
type input "[DATE]"
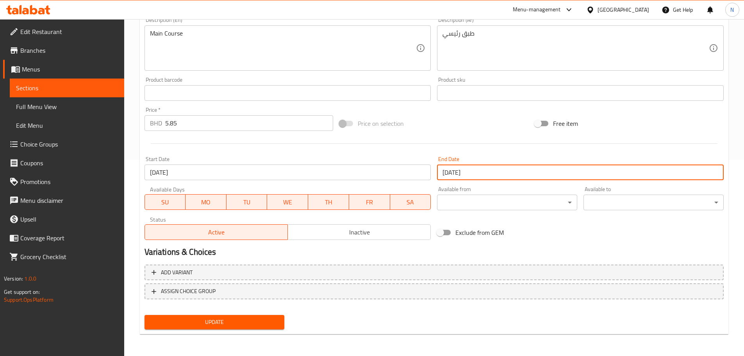
click at [256, 321] on span "Update" at bounding box center [215, 322] width 128 height 10
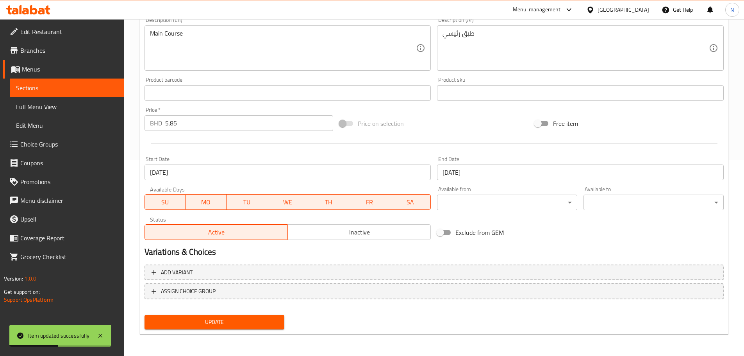
scroll to position [0, 0]
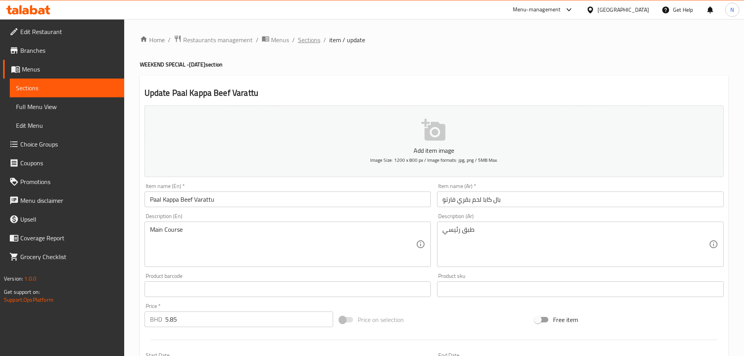
click at [313, 38] on span "Sections" at bounding box center [309, 39] width 22 height 9
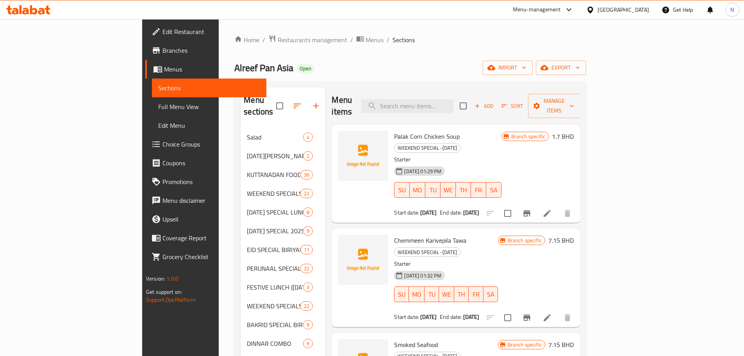
click at [459, 91] on div "Menu items Add Sort Manage items" at bounding box center [456, 106] width 249 height 37
click at [454, 99] on input "search" at bounding box center [407, 106] width 92 height 14
paste input "[PERSON_NAME]"
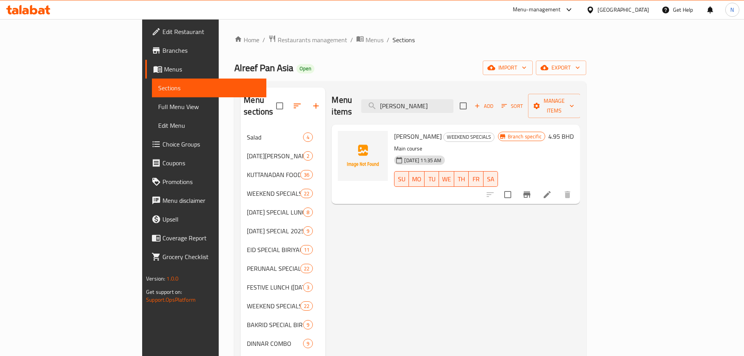
type input "[PERSON_NAME]"
click at [454, 99] on input "[PERSON_NAME]" at bounding box center [407, 106] width 92 height 14
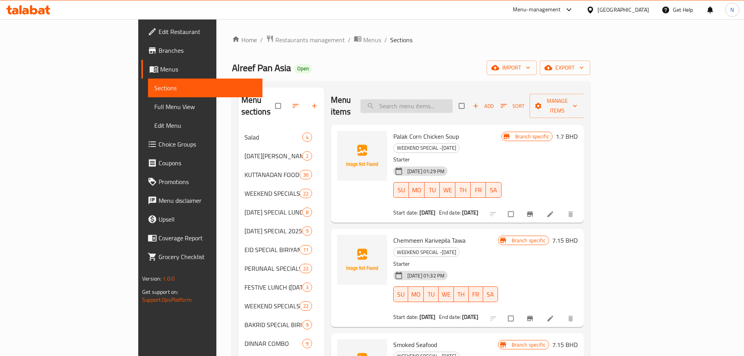
click at [453, 99] on input "search" at bounding box center [407, 106] width 92 height 14
paste input "[PERSON_NAME]"
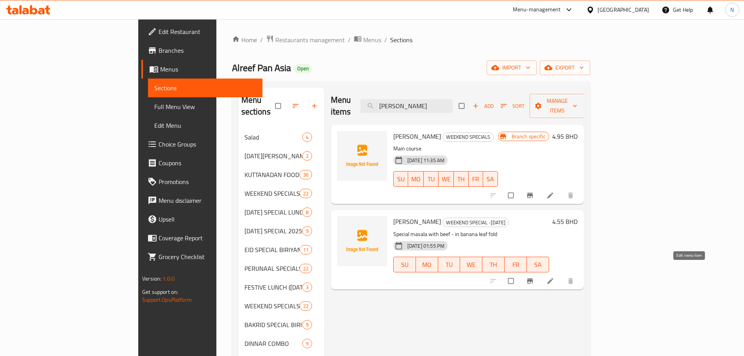
type input "[PERSON_NAME]"
click at [553, 278] on icon at bounding box center [550, 281] width 6 height 6
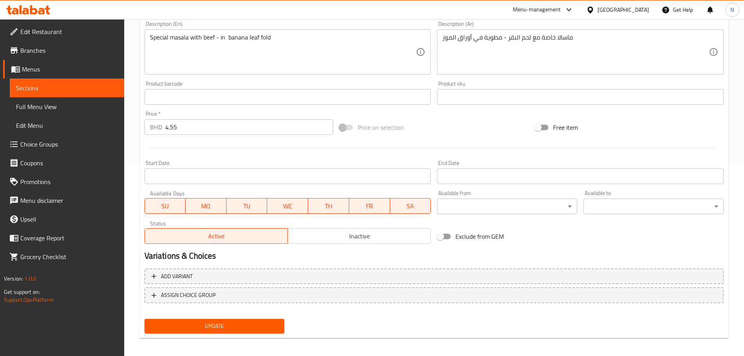
scroll to position [196, 0]
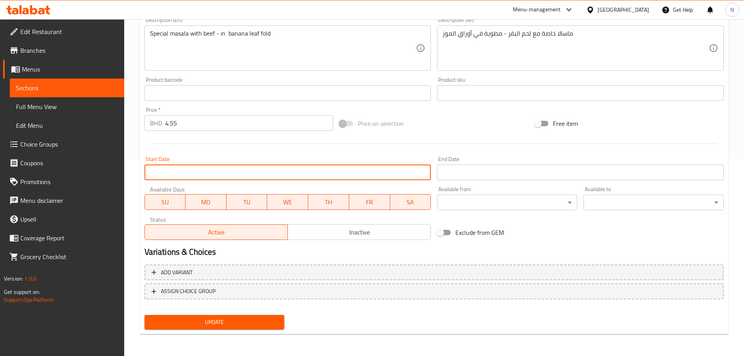
click at [345, 175] on input "Start Date" at bounding box center [288, 173] width 287 height 16
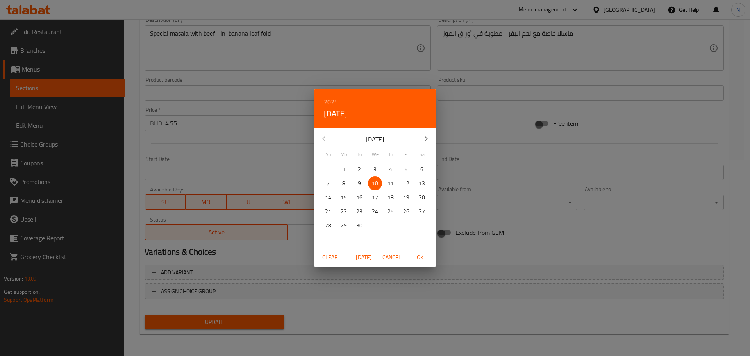
click at [392, 182] on p "11" at bounding box center [391, 184] width 6 height 10
click at [421, 263] on button "OK" at bounding box center [420, 257] width 25 height 14
type input "[DATE]"
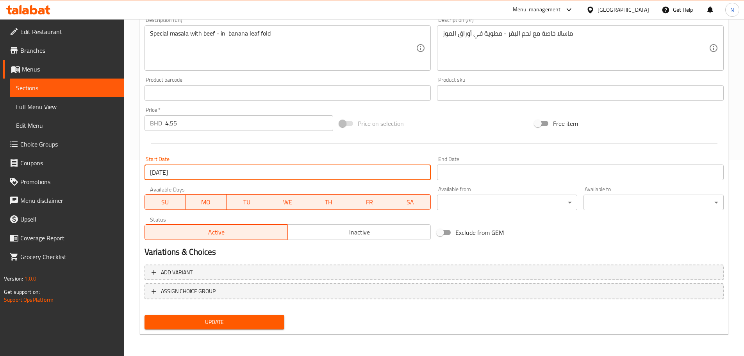
click at [470, 169] on input "Start Date" at bounding box center [580, 173] width 287 height 16
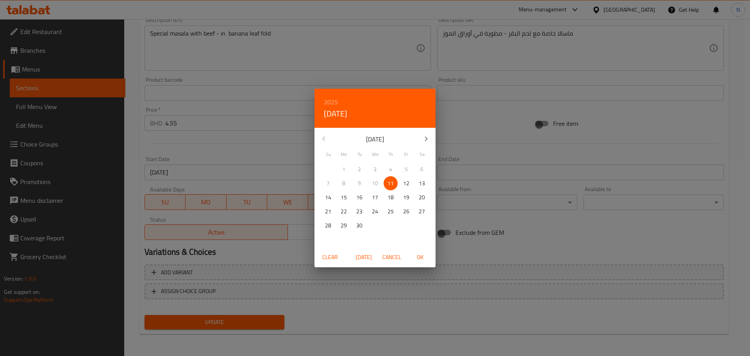
click at [406, 183] on p "12" at bounding box center [406, 184] width 6 height 10
click at [419, 261] on span "OK" at bounding box center [420, 257] width 19 height 10
type input "[DATE]"
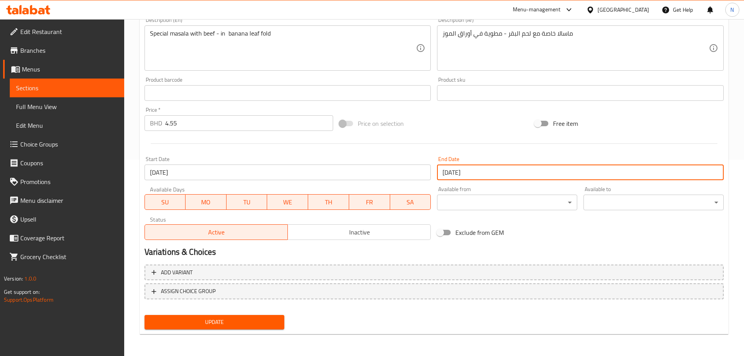
click at [246, 330] on div "Update" at bounding box center [214, 322] width 147 height 21
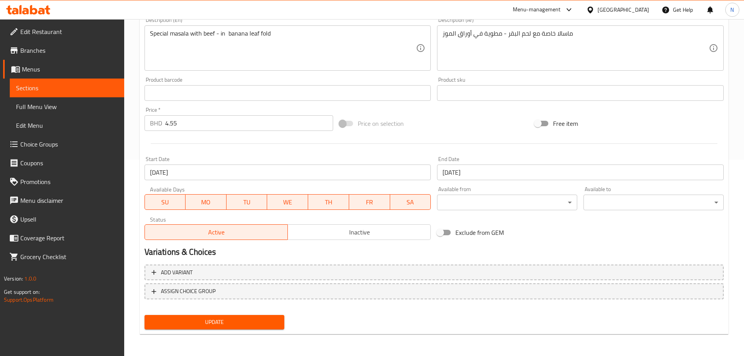
click at [250, 324] on span "Update" at bounding box center [215, 322] width 128 height 10
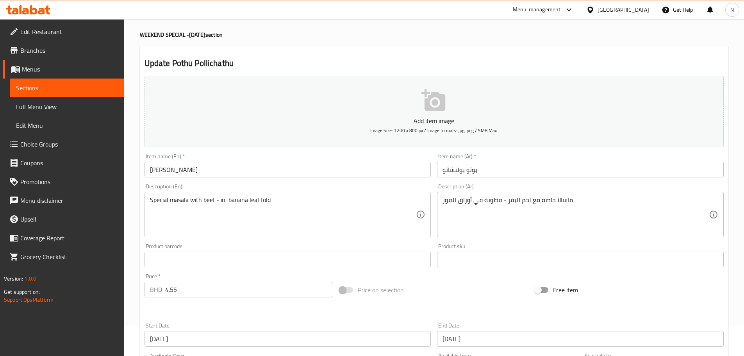
scroll to position [0, 0]
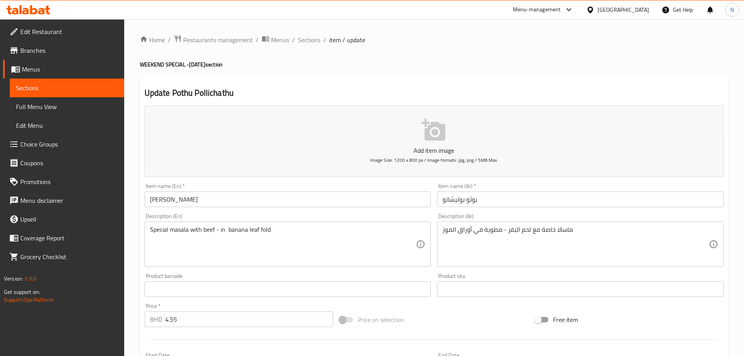
click at [320, 39] on ol "Home / Restaurants management / Menus / Sections / item / update" at bounding box center [434, 40] width 589 height 10
click at [317, 39] on span "Sections" at bounding box center [309, 39] width 22 height 9
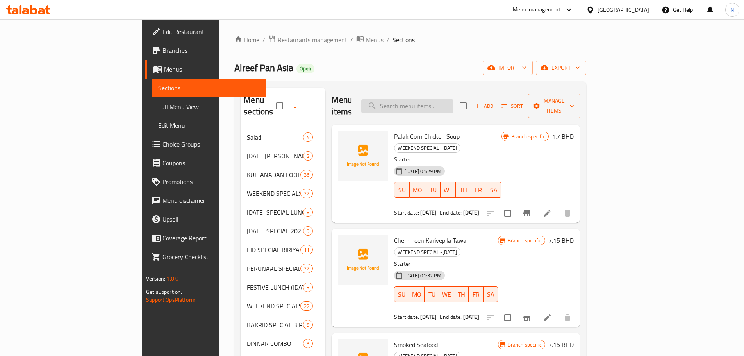
click at [454, 99] on input "search" at bounding box center [407, 106] width 92 height 14
paste input "Mexican Chicken Fried Rice"
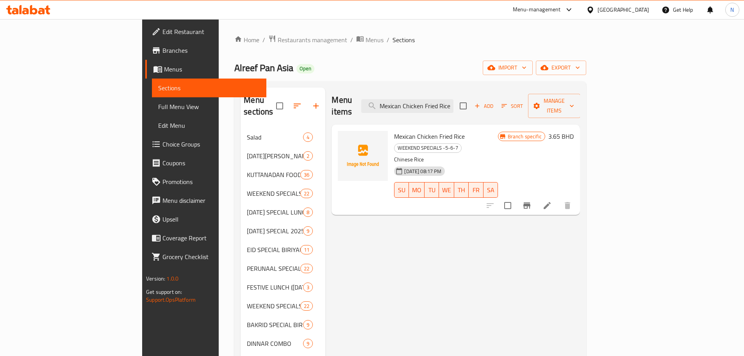
type input "Mexican Chicken Fried Rice"
click at [452, 99] on input "Mexican Chicken Fried Rice" at bounding box center [407, 106] width 92 height 14
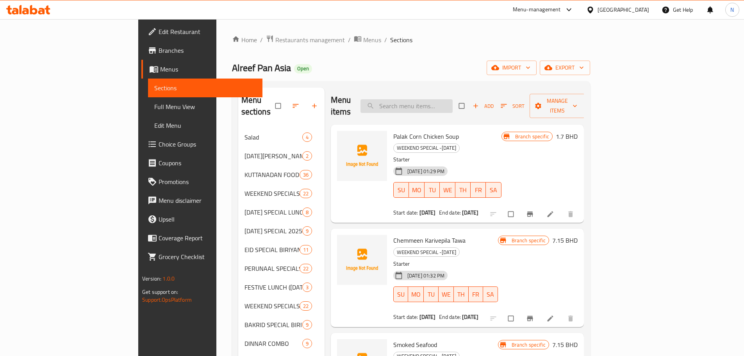
click at [434, 99] on input "search" at bounding box center [407, 106] width 92 height 14
paste input "Mexican Chicken Fried Rice"
type input "Mexican Chicken Fried Rice"
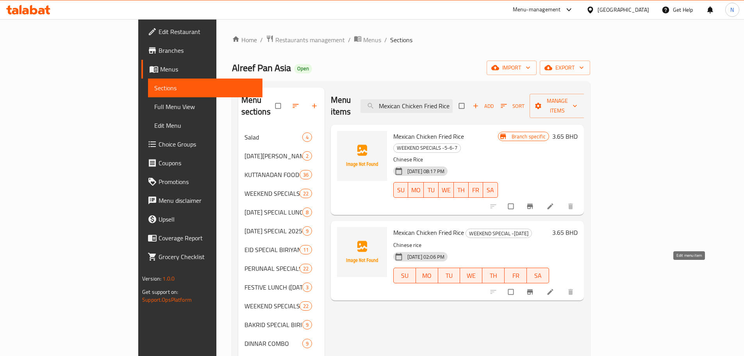
click at [554, 288] on icon at bounding box center [551, 292] width 8 height 8
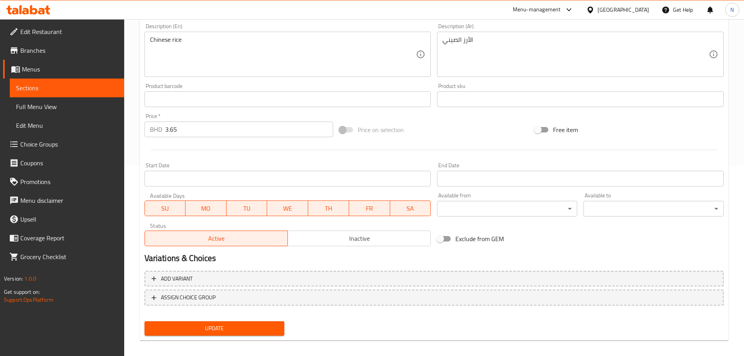
scroll to position [196, 0]
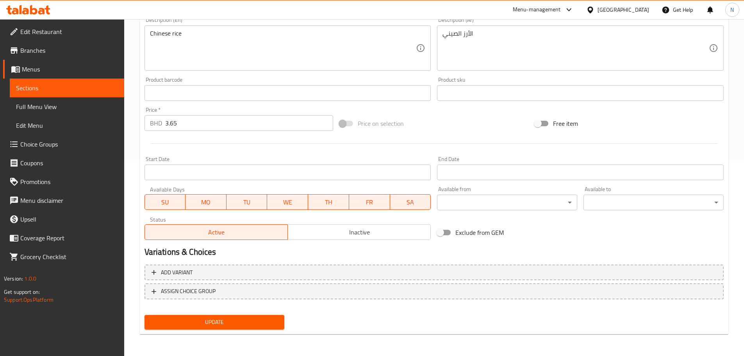
click at [345, 175] on input "Start Date" at bounding box center [288, 173] width 287 height 16
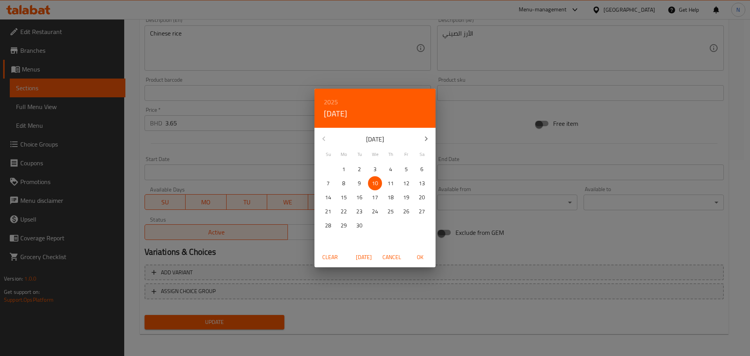
click at [386, 179] on span "11" at bounding box center [391, 184] width 14 height 10
click at [422, 255] on span "OK" at bounding box center [420, 257] width 19 height 10
type input "[DATE]"
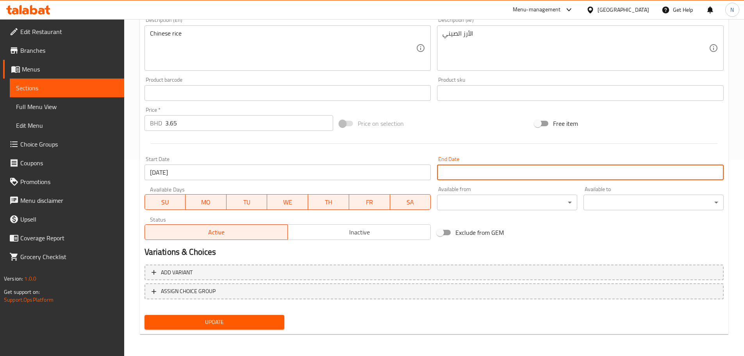
click at [470, 175] on input "Start Date" at bounding box center [580, 173] width 287 height 16
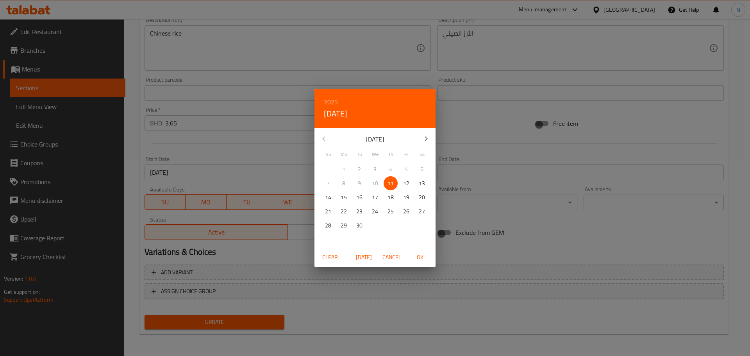
click at [405, 182] on p "12" at bounding box center [406, 184] width 6 height 10
click at [420, 258] on span "OK" at bounding box center [420, 257] width 19 height 10
type input "[DATE]"
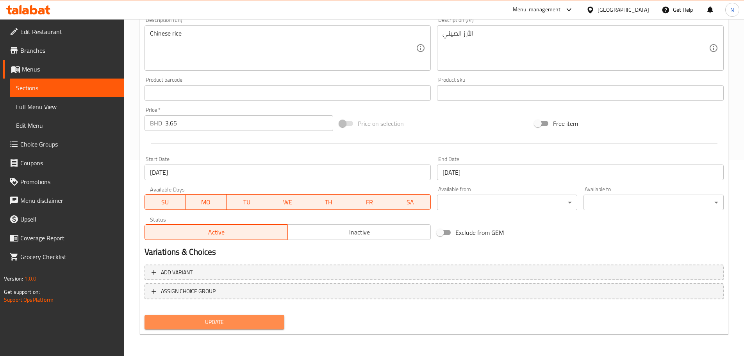
click at [256, 323] on span "Update" at bounding box center [215, 322] width 128 height 10
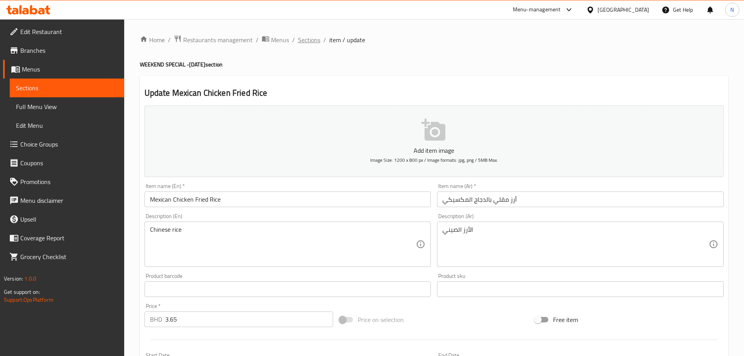
click at [298, 39] on span "Sections" at bounding box center [309, 39] width 22 height 9
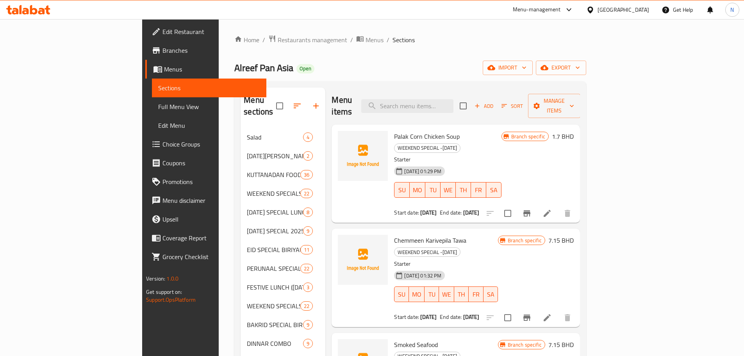
click at [433, 93] on div "Menu items Add Sort Manage items" at bounding box center [456, 106] width 249 height 37
click at [442, 102] on input "search" at bounding box center [407, 106] width 92 height 14
paste input "Mutton Kali Mirchi"
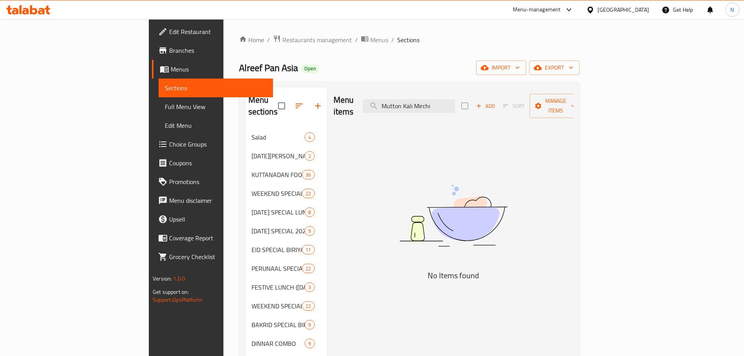
type input "Mutton Kali Mirchi"
click at [448, 99] on input "Mutton Kali Mirchi" at bounding box center [409, 106] width 92 height 14
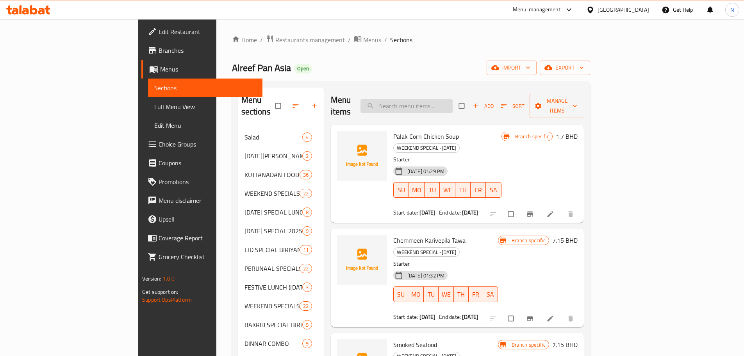
click at [443, 99] on input "search" at bounding box center [407, 106] width 92 height 14
paste input "Mutton Kali Mirchi"
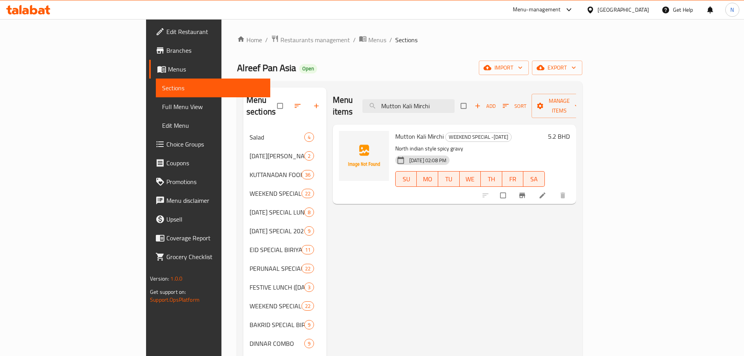
type input "Mutton Kali Mirchi"
click at [554, 189] on li at bounding box center [544, 195] width 22 height 13
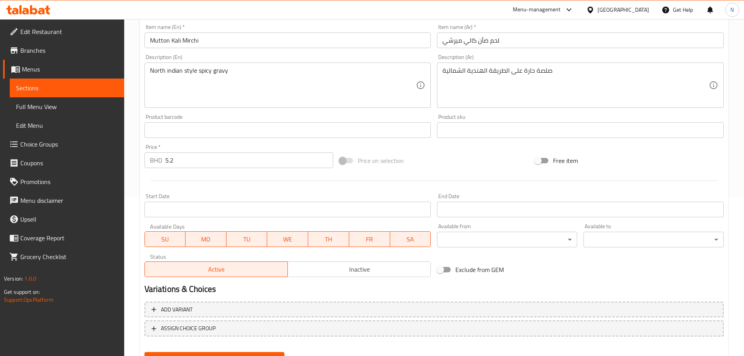
scroll to position [195, 0]
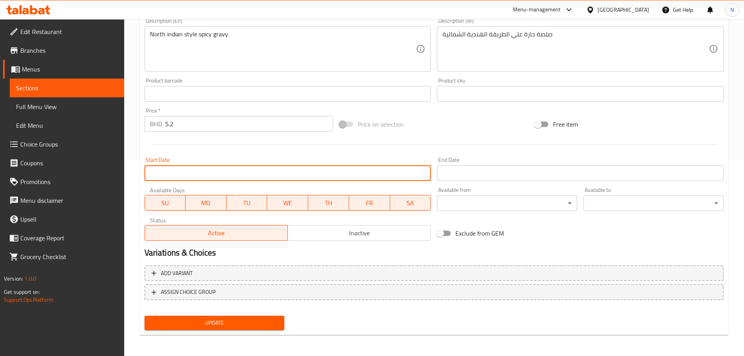
click at [368, 172] on input "Start Date" at bounding box center [288, 173] width 287 height 16
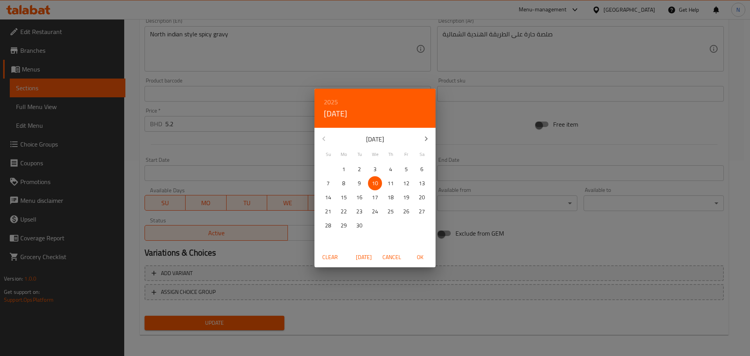
click at [390, 184] on p "11" at bounding box center [391, 184] width 6 height 10
click at [421, 258] on span "OK" at bounding box center [420, 257] width 19 height 10
type input "11-09-2025"
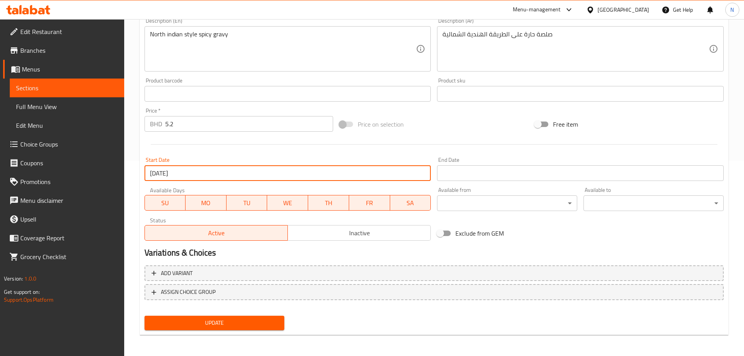
click at [473, 175] on input "Start Date" at bounding box center [580, 173] width 287 height 16
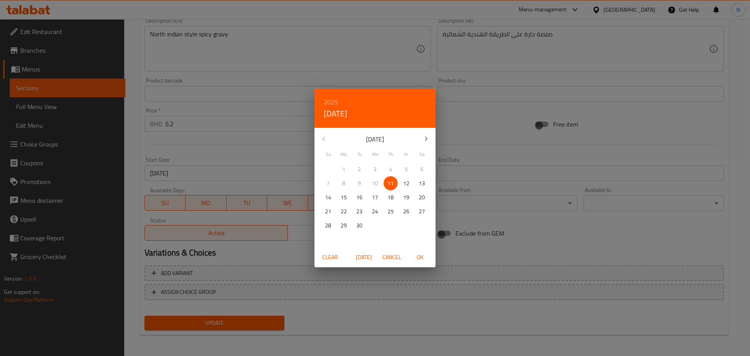
click at [408, 184] on p "12" at bounding box center [406, 184] width 6 height 10
click at [424, 258] on span "OK" at bounding box center [420, 257] width 19 height 10
type input "12-09-2025"
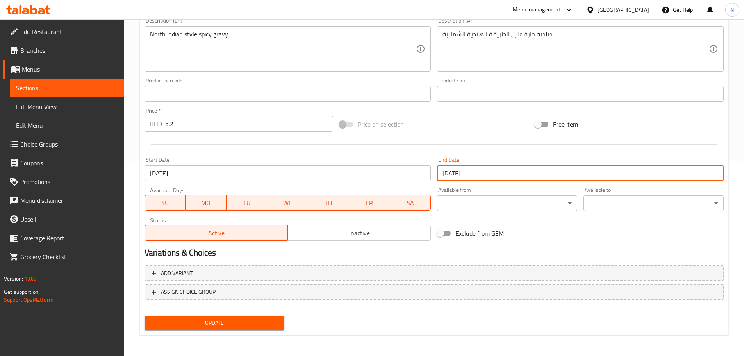
click at [258, 324] on span "Update" at bounding box center [215, 323] width 128 height 10
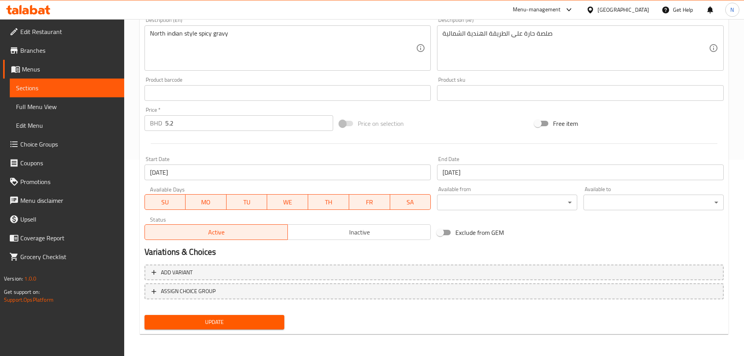
scroll to position [0, 0]
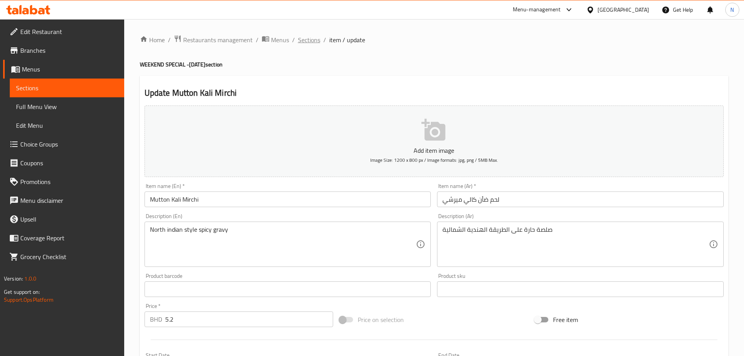
click at [304, 39] on span "Sections" at bounding box center [309, 39] width 22 height 9
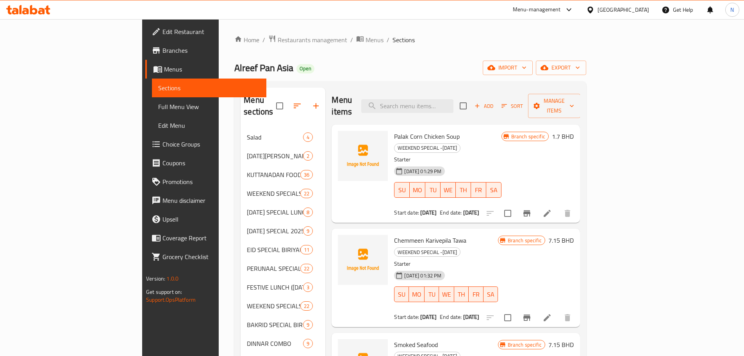
click at [456, 91] on div "Menu items Add Sort Manage items" at bounding box center [456, 106] width 249 height 37
click at [454, 99] on input "search" at bounding box center [407, 106] width 92 height 14
paste input "Hariyali Fish Tikka"
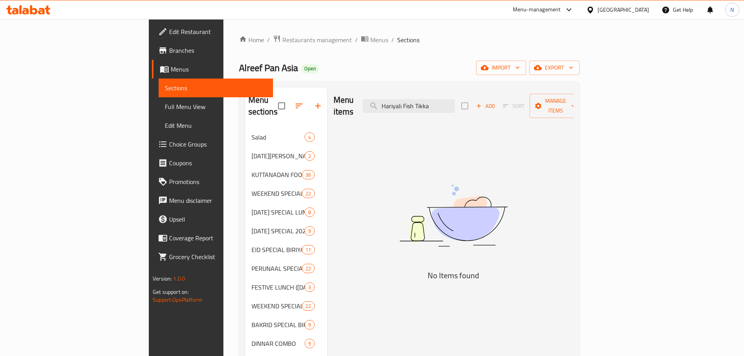
type input "Hariyali Fish Tikka"
click at [446, 99] on input "Hariyali Fish Tikka" at bounding box center [409, 106] width 92 height 14
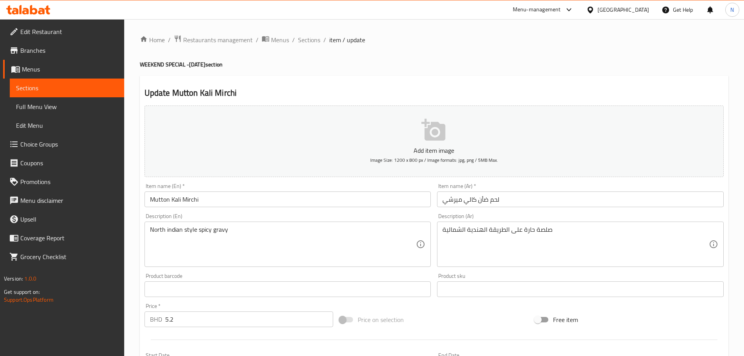
click at [595, 7] on icon at bounding box center [591, 10] width 8 height 8
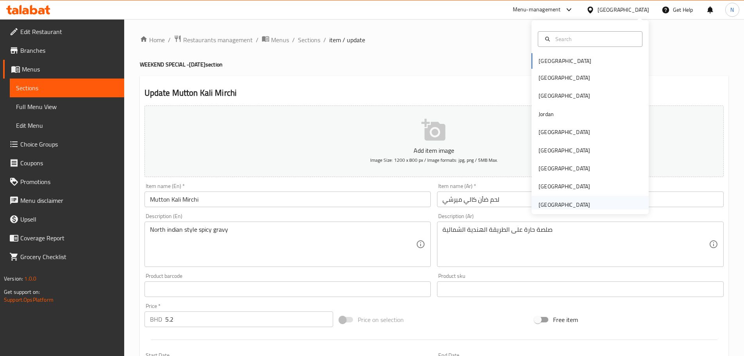
click at [577, 197] on div "[GEOGRAPHIC_DATA]" at bounding box center [565, 205] width 64 height 18
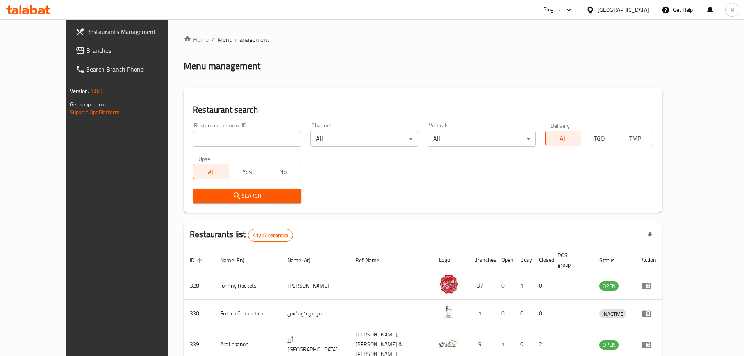
click at [86, 52] on span "Branches" at bounding box center [135, 50] width 98 height 9
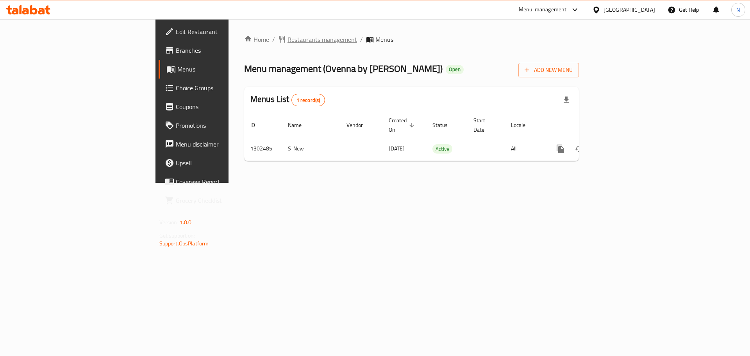
click at [288, 39] on span "Restaurants management" at bounding box center [323, 39] width 70 height 9
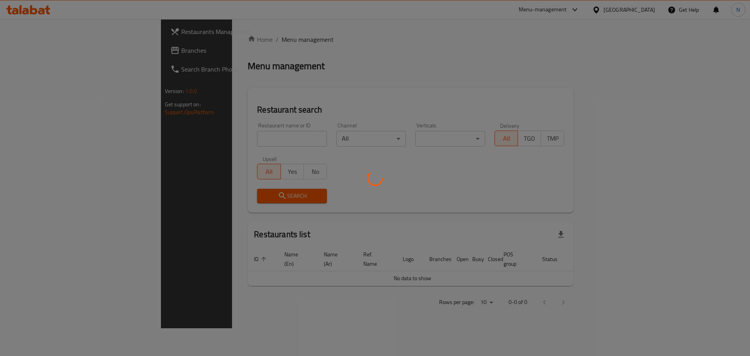
click at [46, 50] on div at bounding box center [375, 178] width 750 height 356
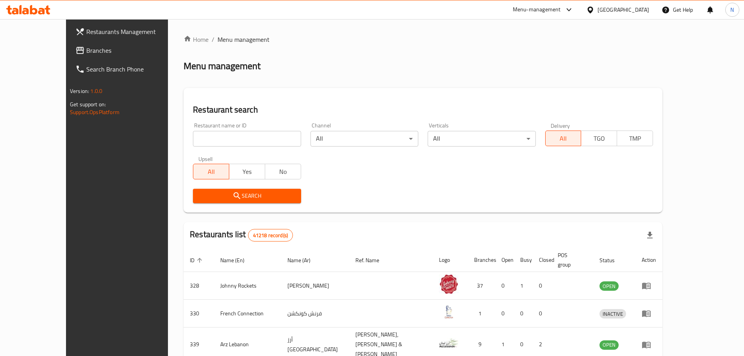
click at [86, 52] on span "Branches" at bounding box center [135, 50] width 98 height 9
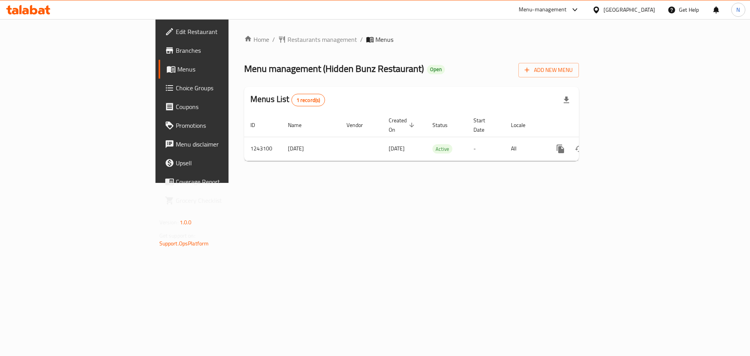
click at [639, 9] on div "[GEOGRAPHIC_DATA]" at bounding box center [630, 9] width 52 height 9
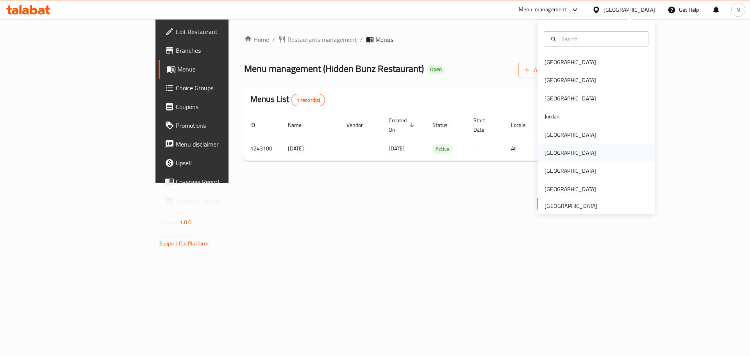
click at [551, 154] on div "Oman" at bounding box center [571, 152] width 52 height 9
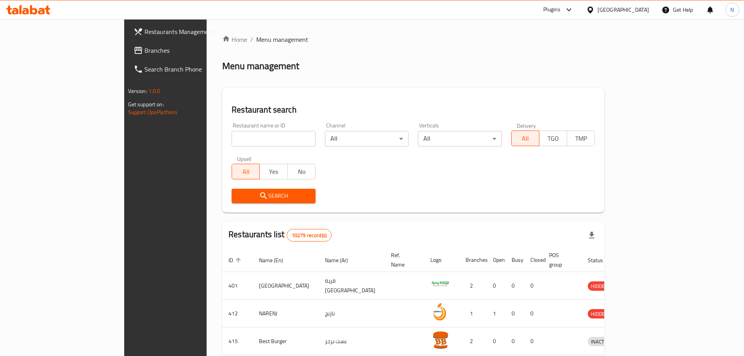
click at [145, 54] on span "Branches" at bounding box center [194, 50] width 98 height 9
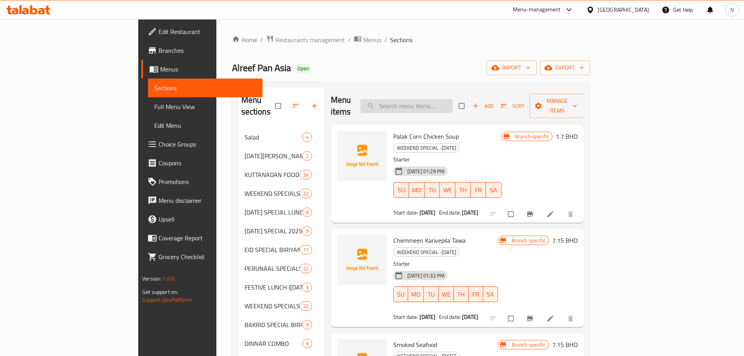
click at [436, 105] on input "search" at bounding box center [407, 106] width 92 height 14
paste input "Hariyali Fish Tikka"
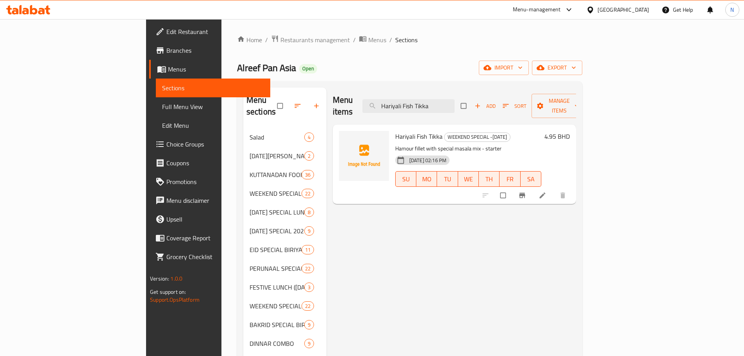
type input "Hariyali Fish Tikka"
click at [554, 189] on li at bounding box center [544, 195] width 22 height 13
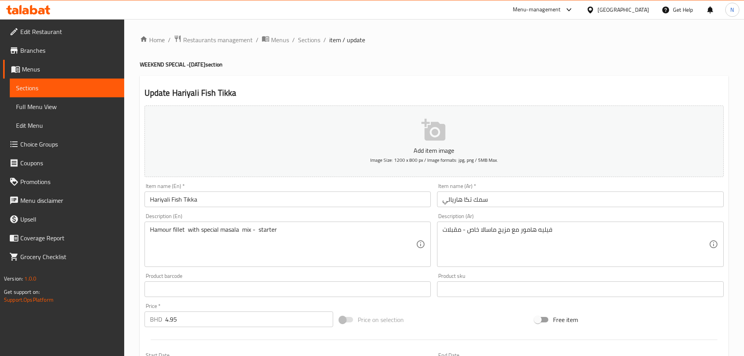
scroll to position [196, 0]
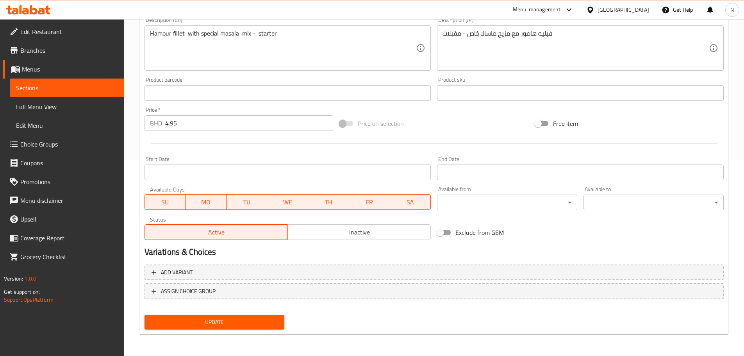
click at [294, 168] on input "Start Date" at bounding box center [288, 173] width 287 height 16
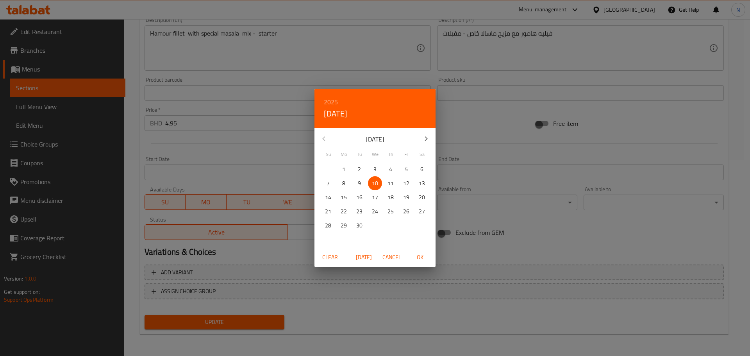
click at [392, 182] on p "11" at bounding box center [391, 184] width 6 height 10
click at [421, 260] on span "OK" at bounding box center [420, 257] width 19 height 10
type input "11-09-2025"
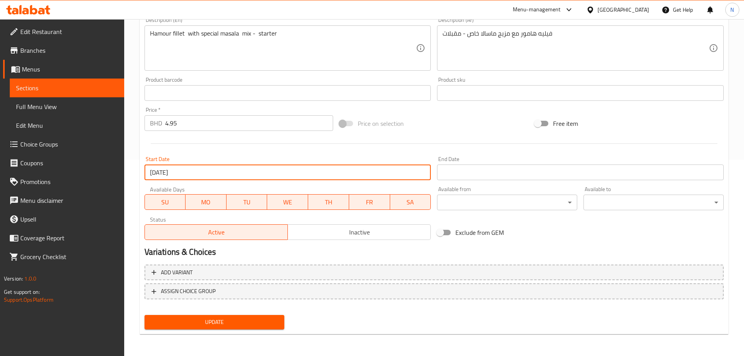
click at [470, 176] on input "Start Date" at bounding box center [580, 173] width 287 height 16
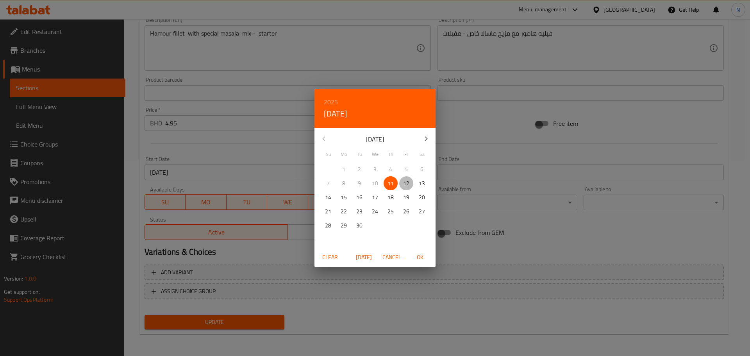
click at [409, 182] on p "12" at bounding box center [406, 184] width 6 height 10
click at [426, 256] on span "OK" at bounding box center [420, 257] width 19 height 10
type input "12-09-2025"
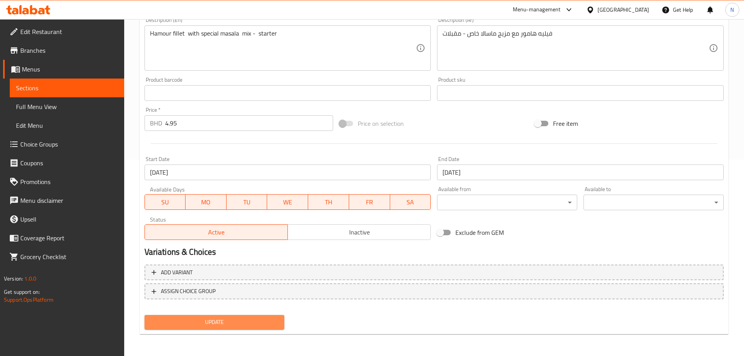
click at [245, 329] on button "Update" at bounding box center [215, 322] width 140 height 14
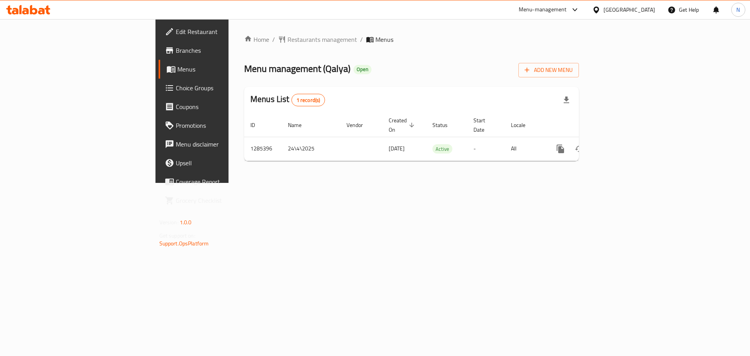
click at [599, 11] on icon at bounding box center [596, 9] width 5 height 7
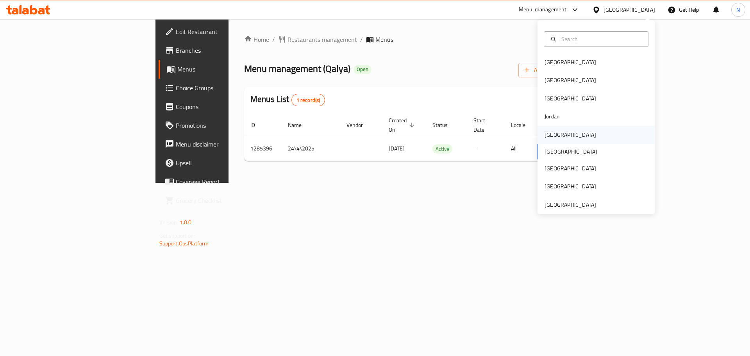
click at [557, 134] on div "[GEOGRAPHIC_DATA]" at bounding box center [570, 135] width 64 height 18
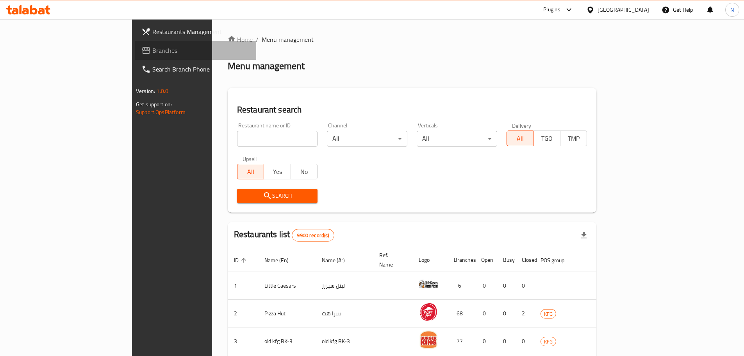
click at [152, 47] on span "Branches" at bounding box center [201, 50] width 98 height 9
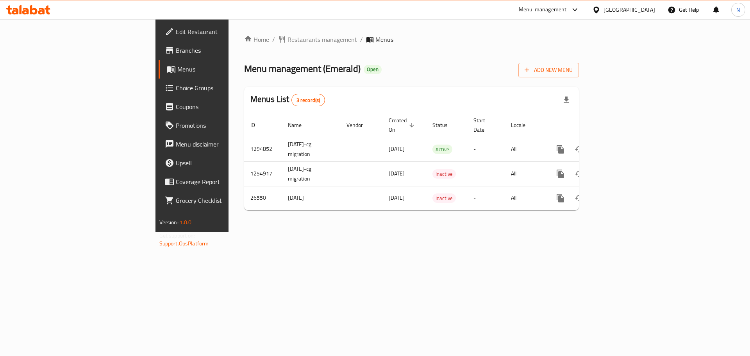
click at [601, 10] on icon at bounding box center [596, 10] width 8 height 8
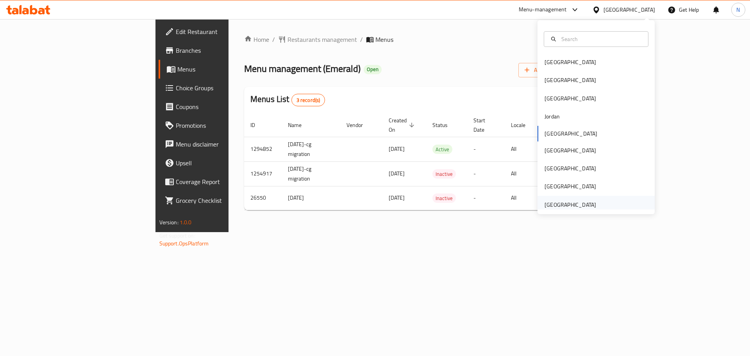
click at [596, 202] on div "[GEOGRAPHIC_DATA]" at bounding box center [596, 205] width 117 height 18
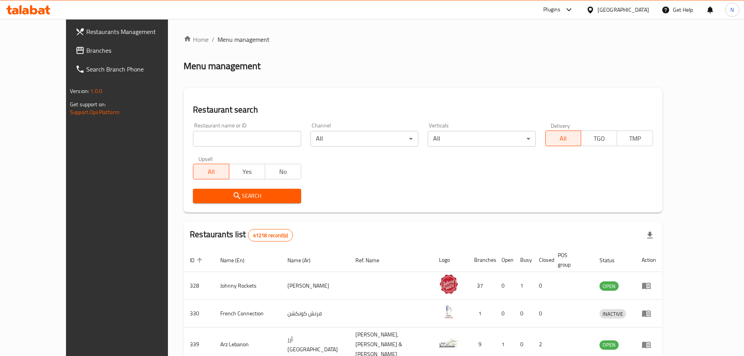
click at [86, 46] on span "Branches" at bounding box center [135, 50] width 98 height 9
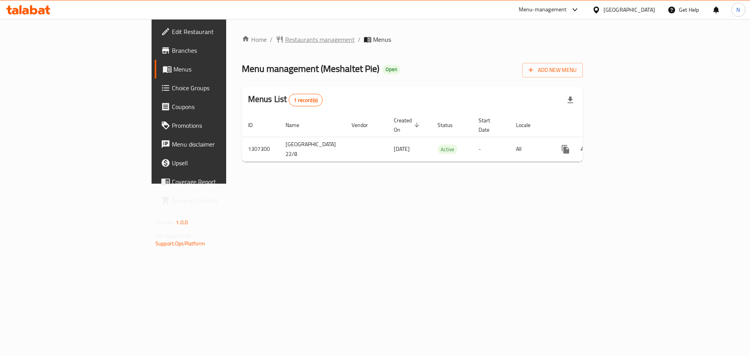
click at [285, 44] on span "Restaurants management" at bounding box center [320, 39] width 70 height 9
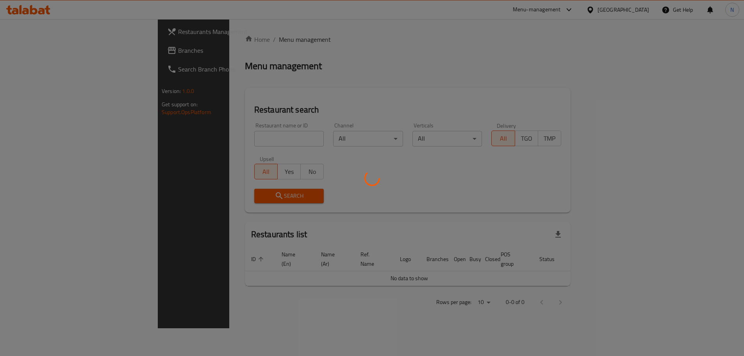
click at [36, 49] on div at bounding box center [372, 178] width 744 height 356
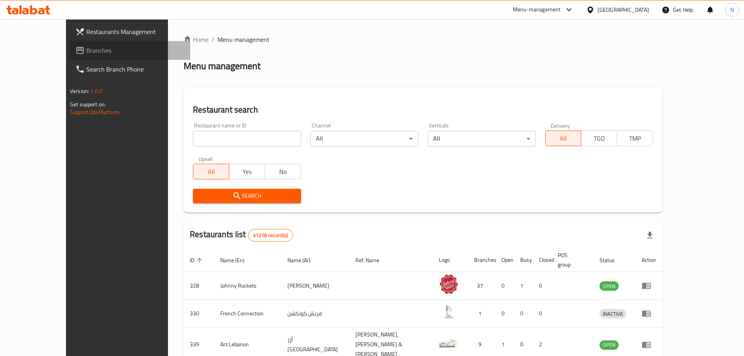
click at [86, 49] on span "Branches" at bounding box center [135, 50] width 98 height 9
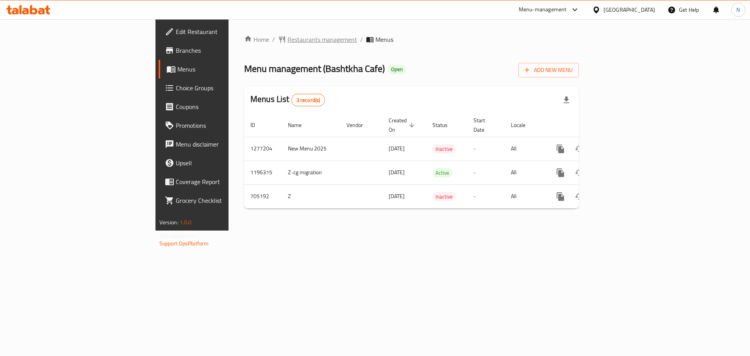
click at [288, 44] on span "Restaurants management" at bounding box center [323, 39] width 70 height 9
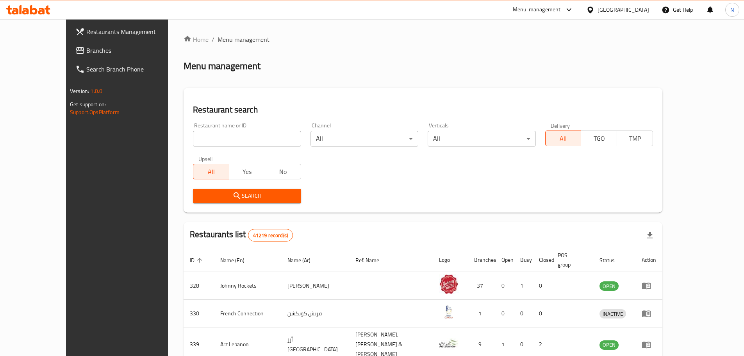
click at [86, 51] on span "Branches" at bounding box center [135, 50] width 98 height 9
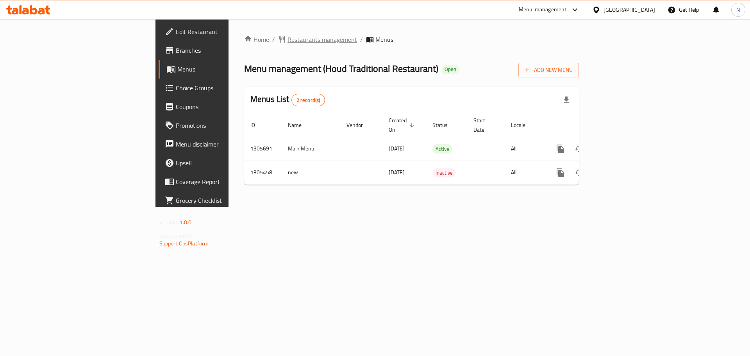
click at [288, 37] on span "Restaurants management" at bounding box center [323, 39] width 70 height 9
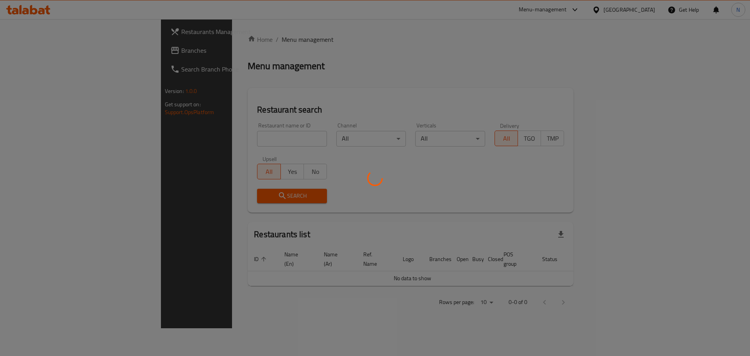
click at [21, 53] on div at bounding box center [375, 178] width 750 height 356
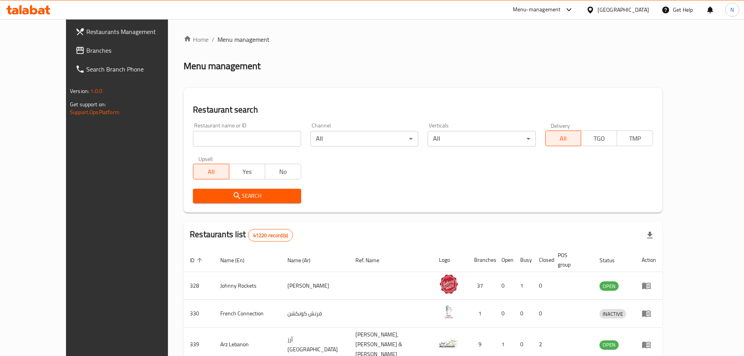
click at [86, 51] on span "Branches" at bounding box center [135, 50] width 98 height 9
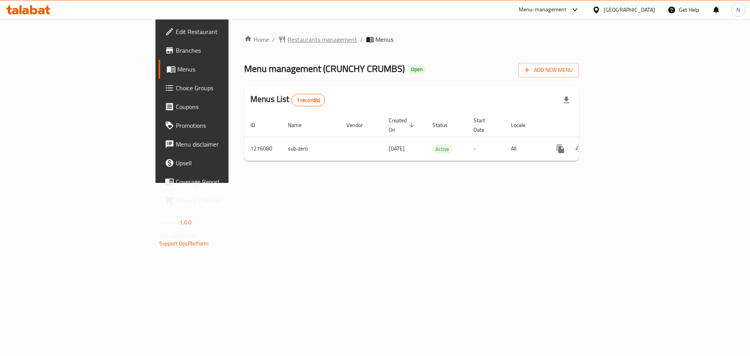
click at [288, 42] on span "Restaurants management" at bounding box center [323, 39] width 70 height 9
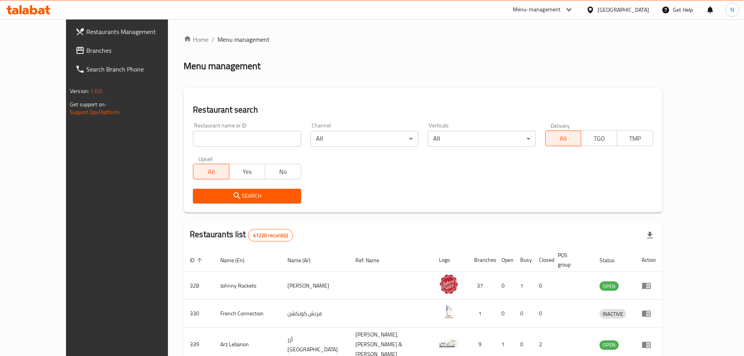
click at [86, 51] on span "Branches" at bounding box center [135, 50] width 98 height 9
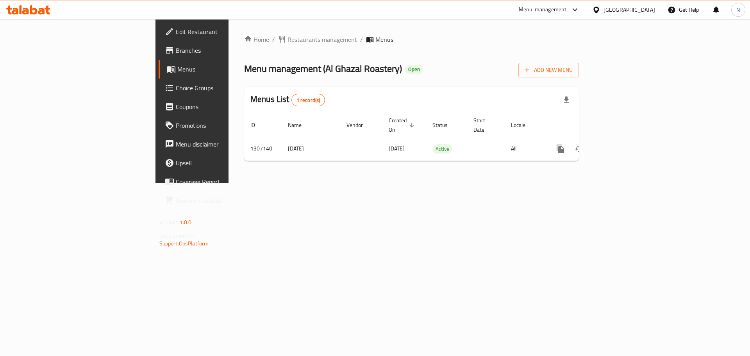
click at [618, 12] on div "[GEOGRAPHIC_DATA]" at bounding box center [630, 9] width 52 height 9
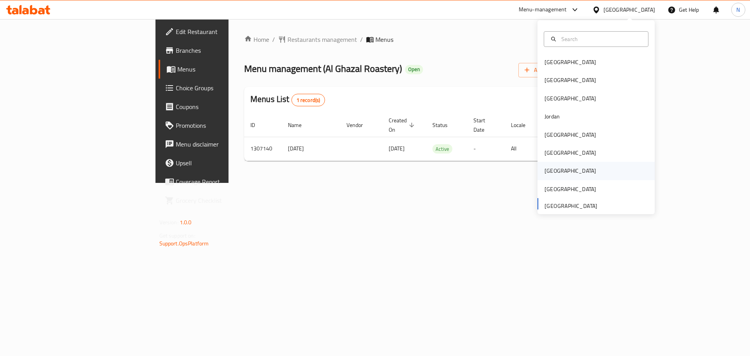
click at [555, 172] on div "[GEOGRAPHIC_DATA]" at bounding box center [570, 171] width 64 height 18
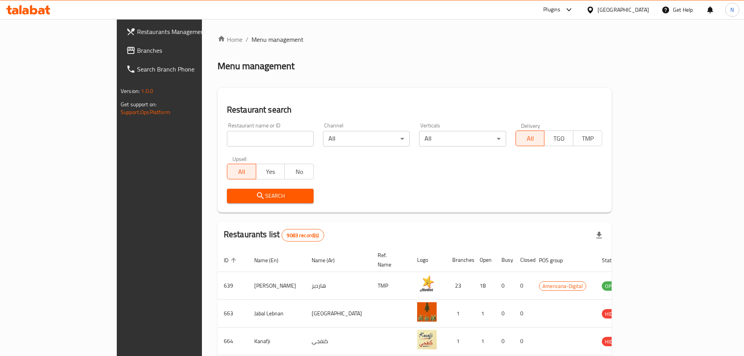
click at [137, 50] on span "Branches" at bounding box center [186, 50] width 98 height 9
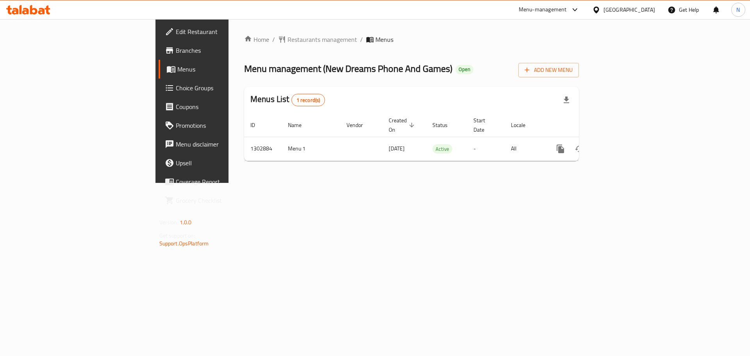
click at [646, 11] on div "[GEOGRAPHIC_DATA]" at bounding box center [630, 9] width 52 height 9
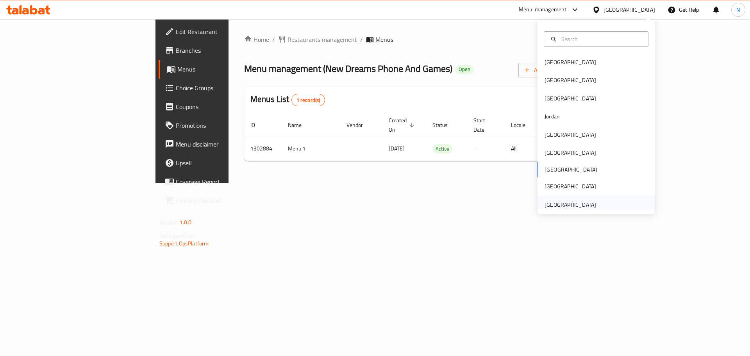
click at [563, 205] on div "[GEOGRAPHIC_DATA]" at bounding box center [571, 204] width 52 height 9
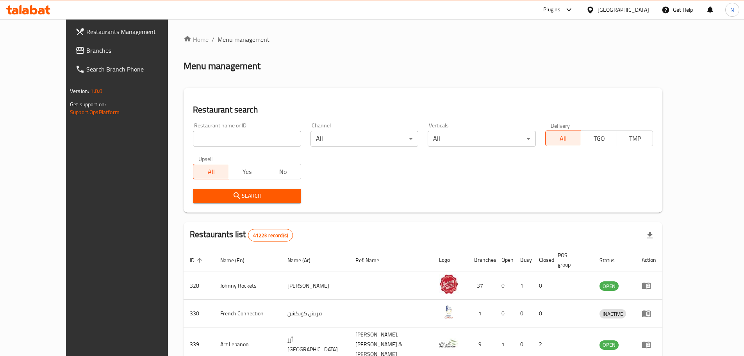
click at [86, 48] on span "Branches" at bounding box center [135, 50] width 98 height 9
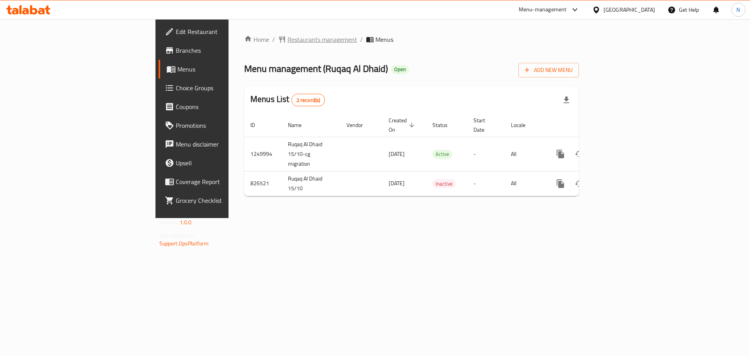
click at [288, 39] on span "Restaurants management" at bounding box center [323, 39] width 70 height 9
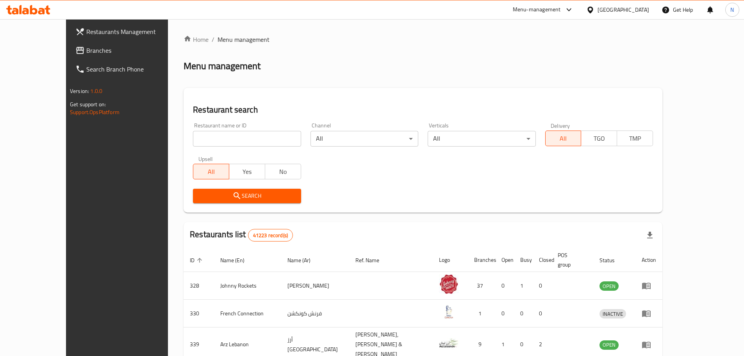
click at [86, 53] on span "Branches" at bounding box center [135, 50] width 98 height 9
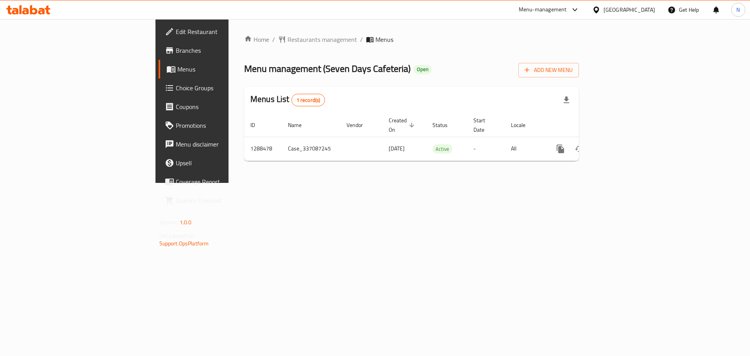
drag, startPoint x: 602, startPoint y: 10, endPoint x: 596, endPoint y: 14, distance: 7.4
click at [601, 10] on div at bounding box center [597, 9] width 11 height 9
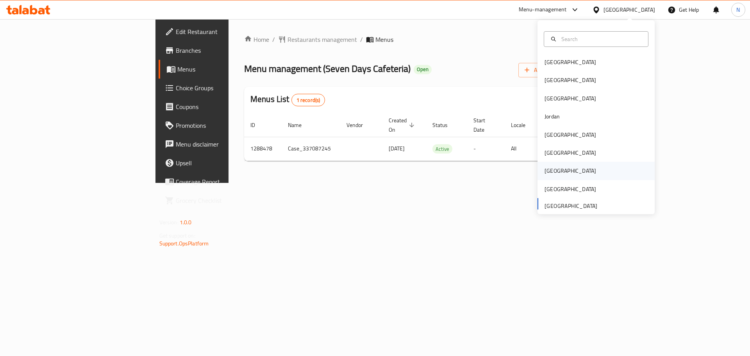
click at [553, 172] on div "[GEOGRAPHIC_DATA]" at bounding box center [570, 171] width 64 height 18
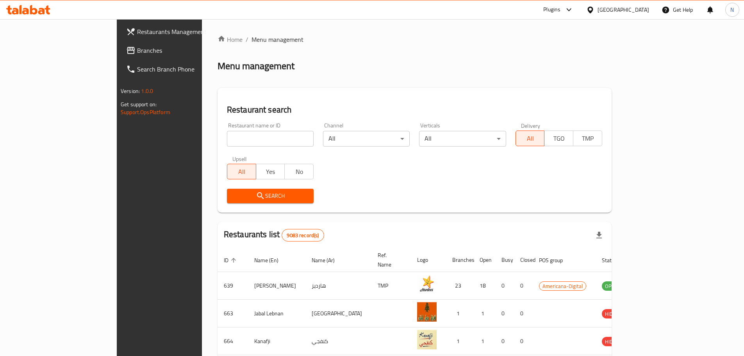
click at [137, 47] on span "Branches" at bounding box center [186, 50] width 98 height 9
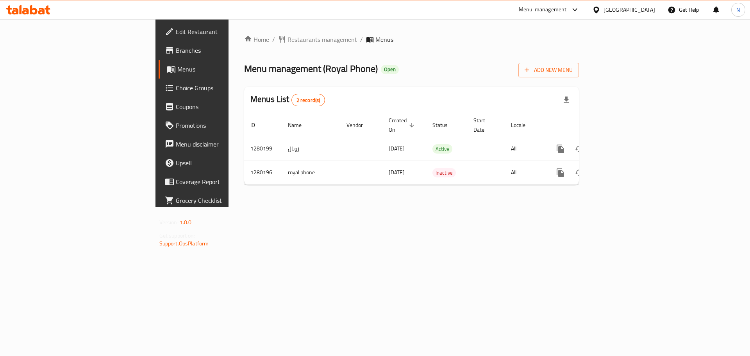
click at [648, 12] on div "[GEOGRAPHIC_DATA]" at bounding box center [630, 9] width 52 height 9
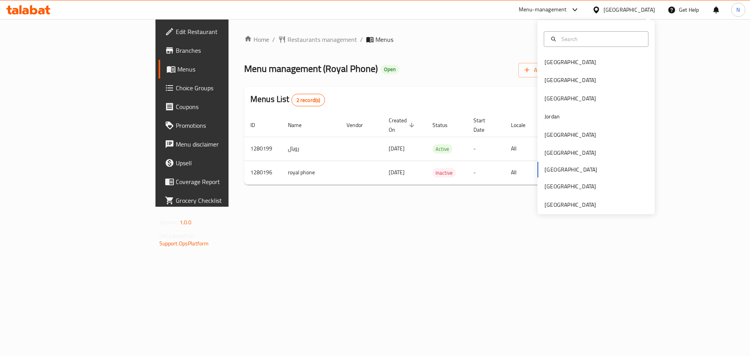
click at [565, 211] on div "Bahrain Egypt Iraq Jordan Kuwait Oman Qatar Saudi Arabia United Arab Emirates" at bounding box center [596, 117] width 117 height 194
click at [565, 205] on div "[GEOGRAPHIC_DATA]" at bounding box center [571, 204] width 52 height 9
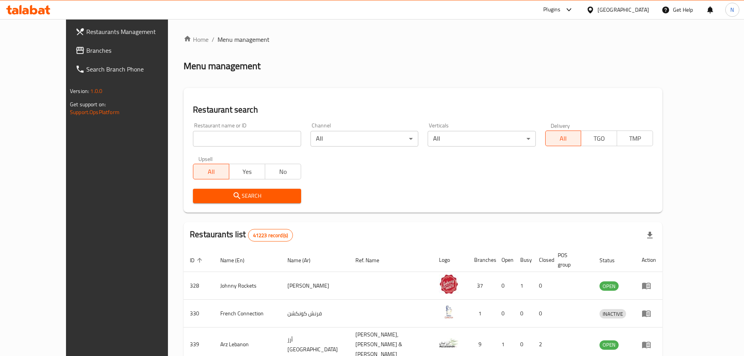
click at [86, 51] on span "Branches" at bounding box center [135, 50] width 98 height 9
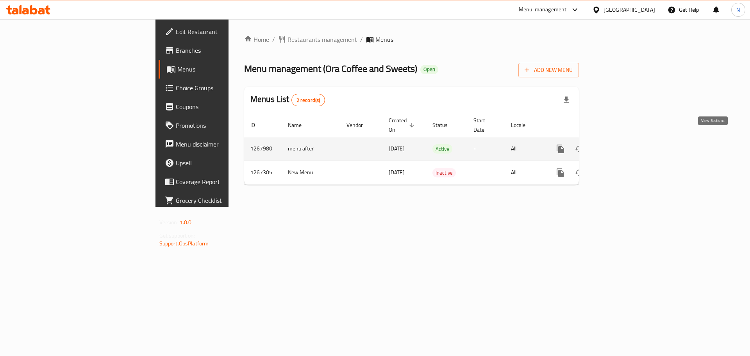
click at [622, 144] on icon "enhanced table" at bounding box center [616, 148] width 9 height 9
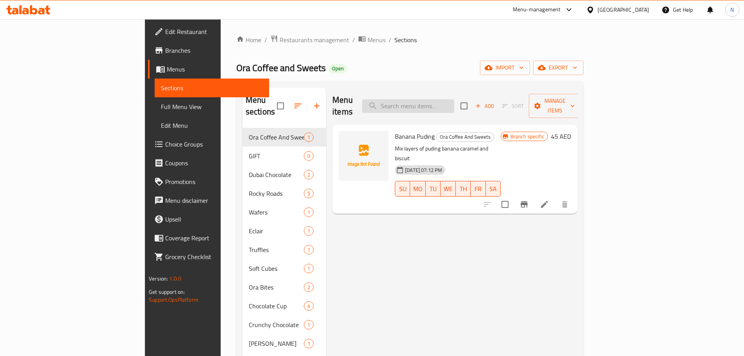
click at [454, 104] on input "search" at bounding box center [408, 106] width 92 height 14
paste input "Dubai Chocolate With Berries"
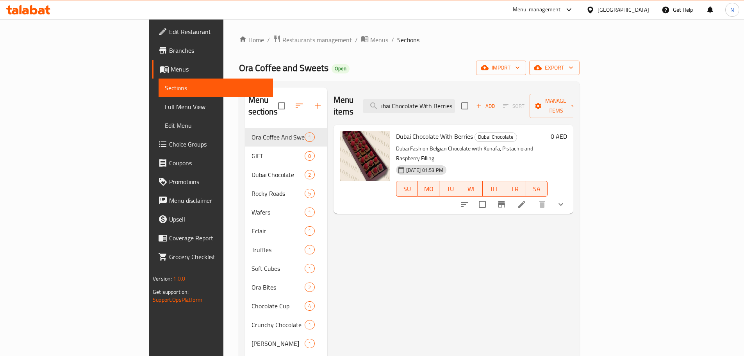
type input "Dubai Chocolate With Berries"
click at [533, 197] on li at bounding box center [522, 204] width 22 height 14
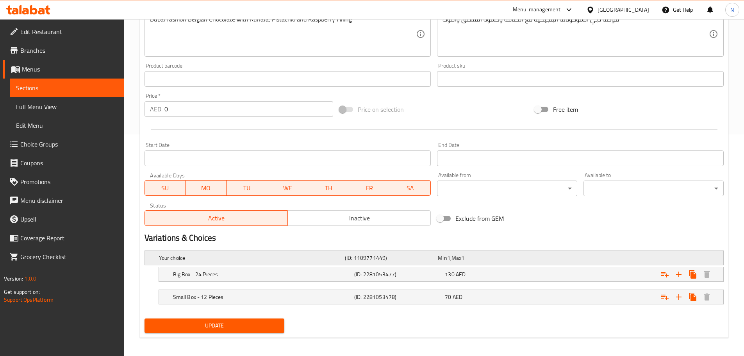
scroll to position [225, 0]
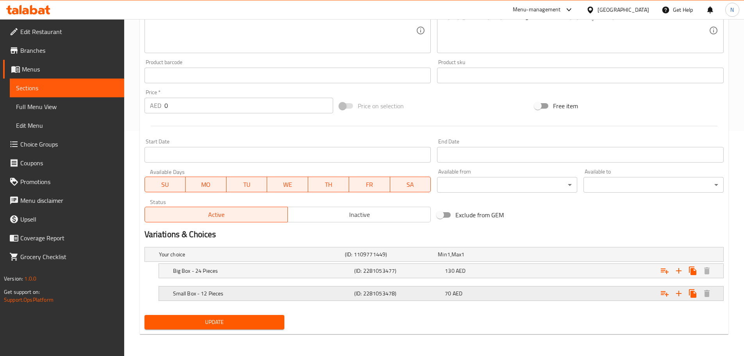
click at [289, 289] on div "Small Box - 12 Pieces" at bounding box center [262, 293] width 181 height 11
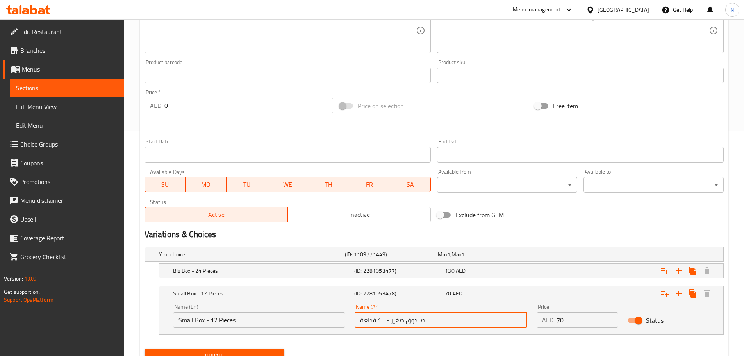
click at [382, 323] on input "صندوق صغير - 15 قطعة" at bounding box center [441, 320] width 173 height 16
type input "صندوق صغير - 12 قطعة"
click at [247, 351] on span "Update" at bounding box center [215, 356] width 128 height 10
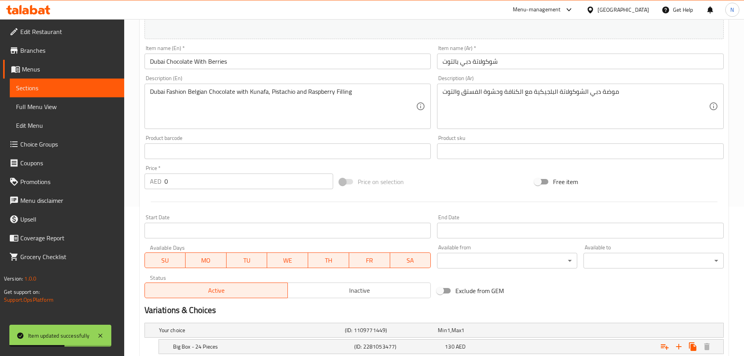
scroll to position [141, 0]
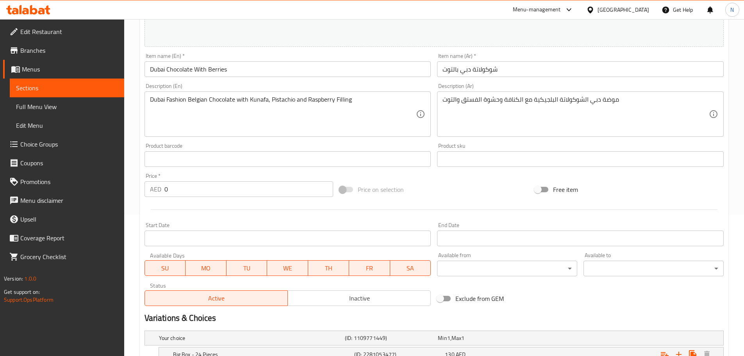
click at [611, 14] on div "[GEOGRAPHIC_DATA]" at bounding box center [624, 9] width 52 height 9
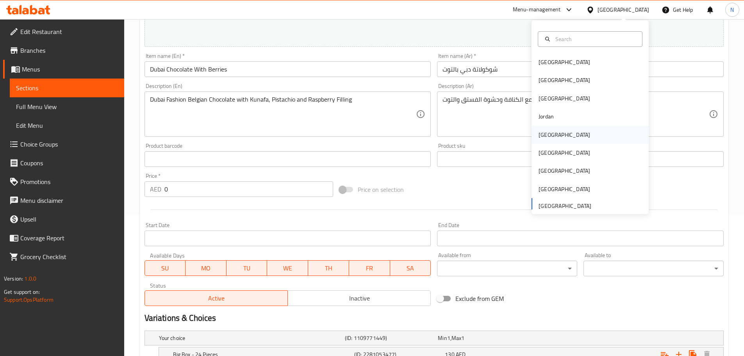
click at [553, 134] on div "[GEOGRAPHIC_DATA]" at bounding box center [565, 135] width 64 height 18
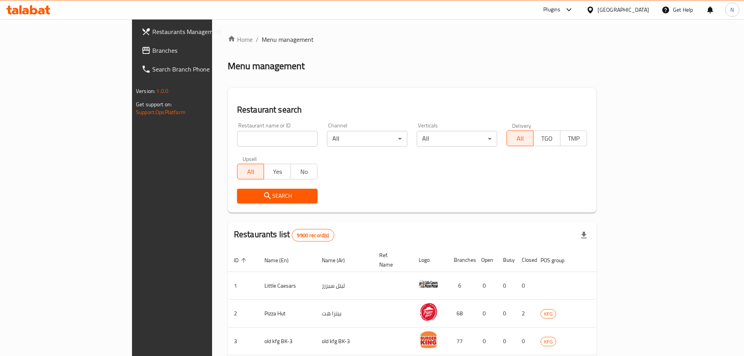
click at [152, 50] on span "Branches" at bounding box center [201, 50] width 98 height 9
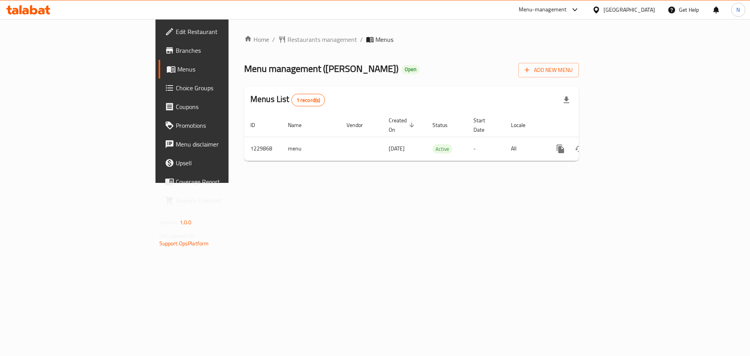
click at [604, 10] on div at bounding box center [597, 9] width 11 height 9
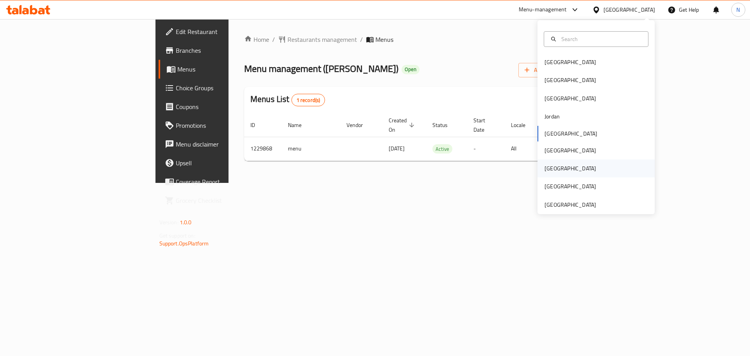
click at [578, 166] on div "[GEOGRAPHIC_DATA]" at bounding box center [596, 168] width 117 height 18
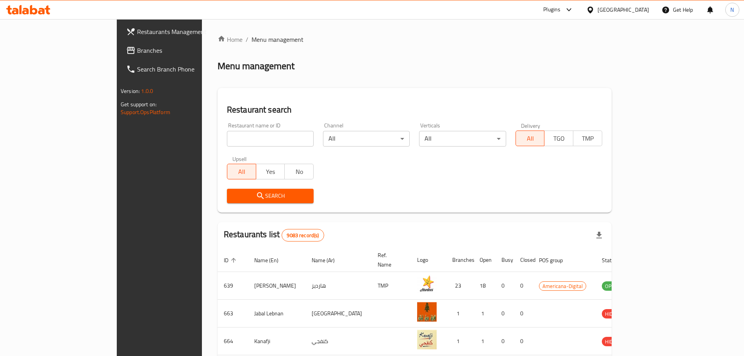
click at [137, 50] on span "Branches" at bounding box center [186, 50] width 98 height 9
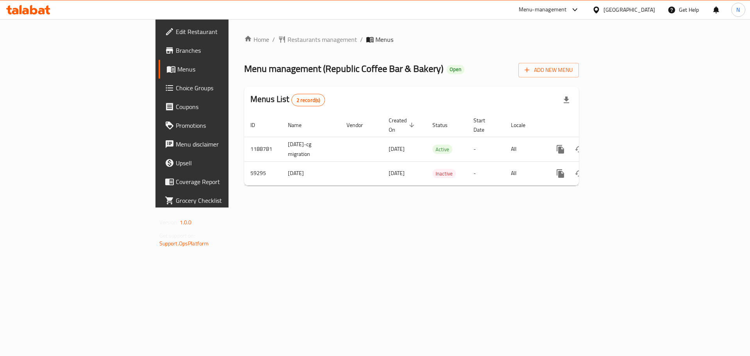
click at [630, 10] on div "[GEOGRAPHIC_DATA]" at bounding box center [623, 9] width 75 height 19
click at [604, 9] on div at bounding box center [597, 9] width 11 height 9
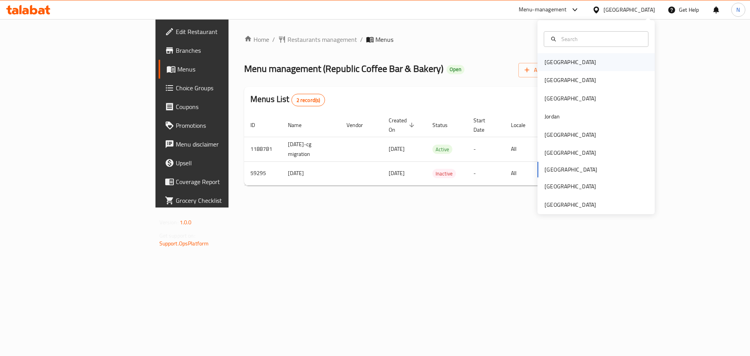
click at [578, 59] on div "[GEOGRAPHIC_DATA]" at bounding box center [596, 62] width 117 height 18
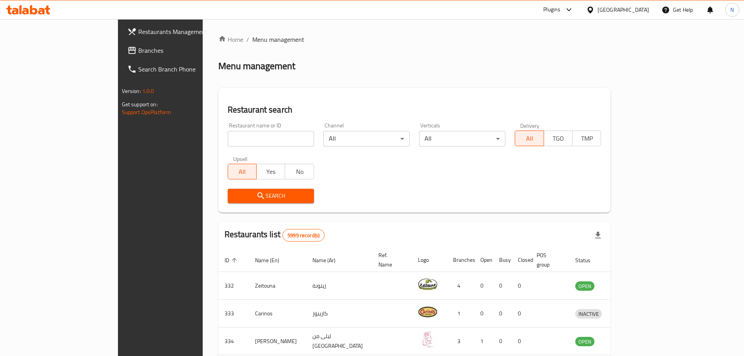
click at [127, 48] on icon at bounding box center [131, 50] width 9 height 9
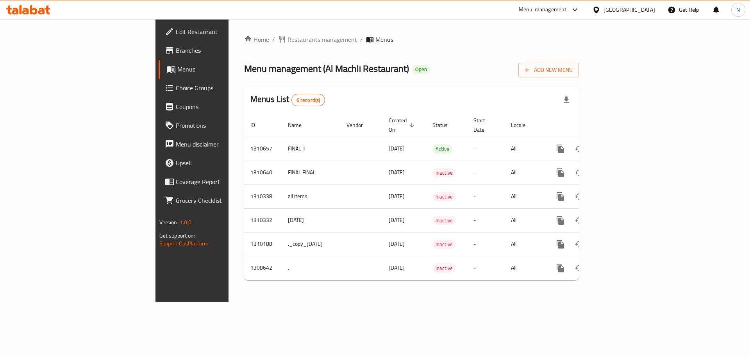
click at [633, 15] on div "[GEOGRAPHIC_DATA]" at bounding box center [623, 9] width 75 height 19
click at [633, 0] on div "[GEOGRAPHIC_DATA]" at bounding box center [623, 9] width 75 height 19
click at [604, 8] on div at bounding box center [597, 9] width 11 height 9
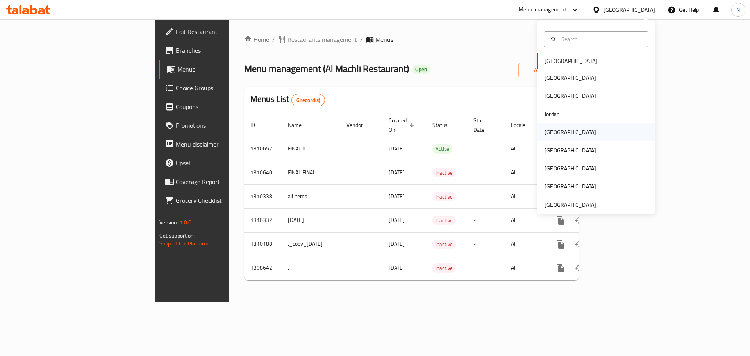
click at [556, 138] on div "[GEOGRAPHIC_DATA]" at bounding box center [570, 132] width 64 height 18
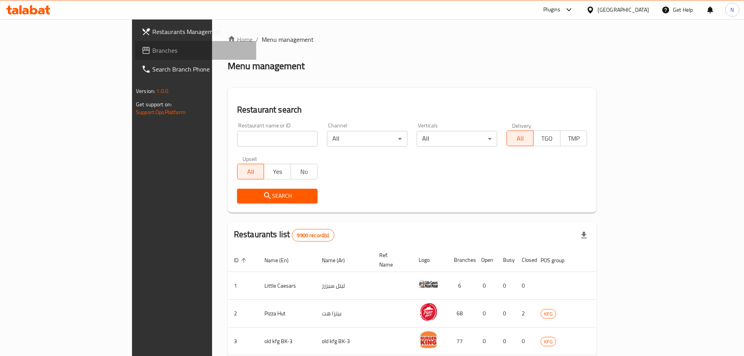
click at [152, 50] on span "Branches" at bounding box center [201, 50] width 98 height 9
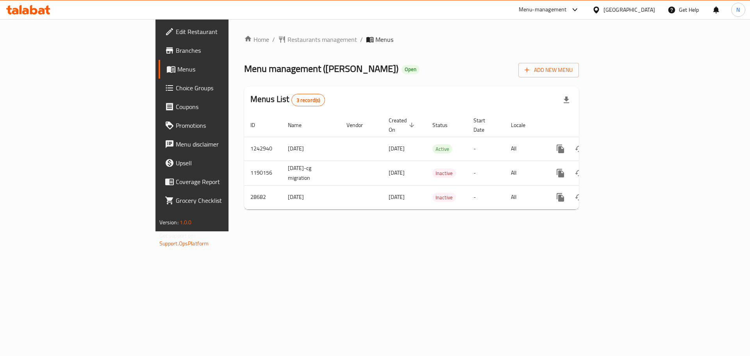
click at [641, 11] on div "[GEOGRAPHIC_DATA]" at bounding box center [630, 9] width 52 height 9
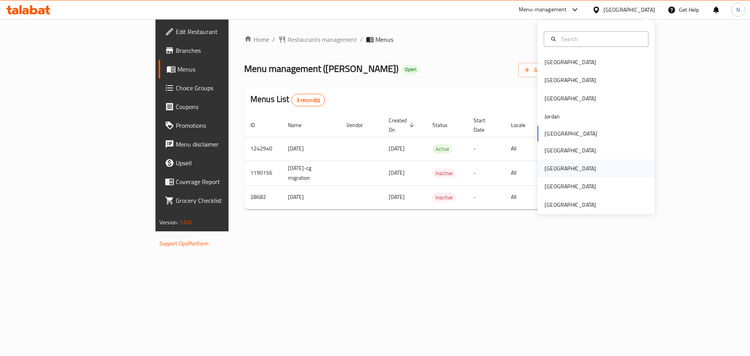
click at [553, 173] on div "[GEOGRAPHIC_DATA]" at bounding box center [570, 168] width 64 height 18
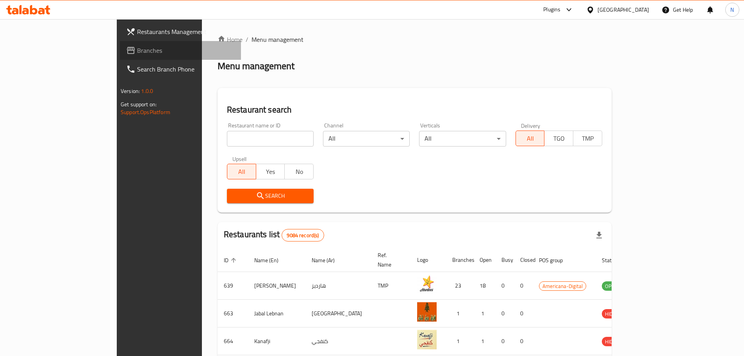
click at [127, 49] on icon at bounding box center [131, 50] width 8 height 7
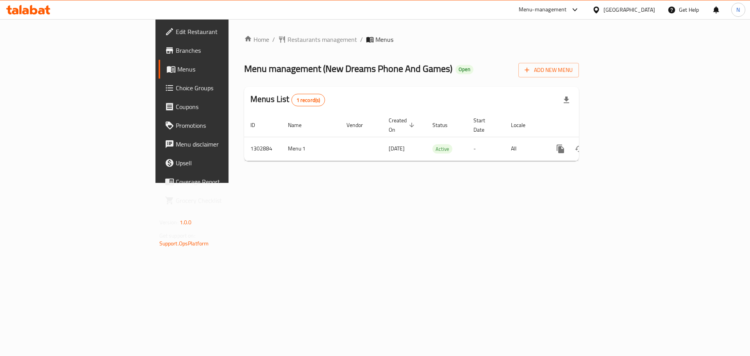
drag, startPoint x: 642, startPoint y: 11, endPoint x: 640, endPoint y: 17, distance: 6.2
click at [642, 11] on div "[GEOGRAPHIC_DATA]" at bounding box center [630, 9] width 52 height 9
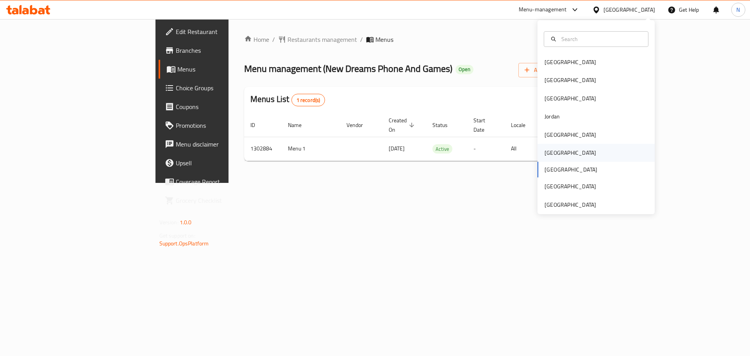
click at [552, 154] on div "[GEOGRAPHIC_DATA]" at bounding box center [571, 152] width 52 height 9
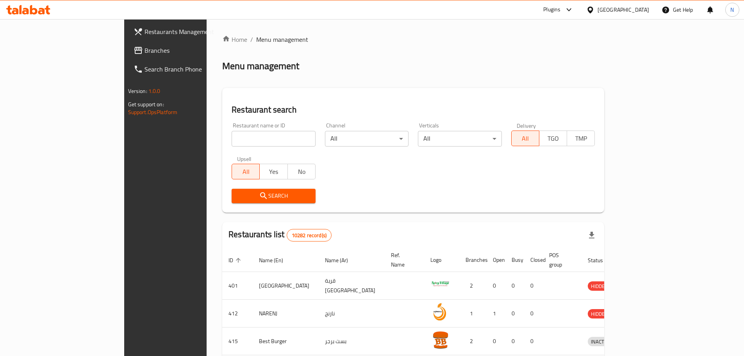
click at [145, 48] on span "Branches" at bounding box center [194, 50] width 98 height 9
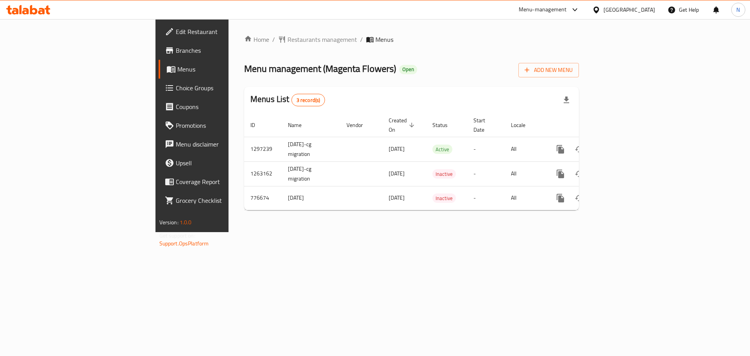
click at [658, 14] on div "[GEOGRAPHIC_DATA]" at bounding box center [623, 9] width 75 height 19
click at [642, 10] on div "[GEOGRAPHIC_DATA]" at bounding box center [630, 9] width 52 height 9
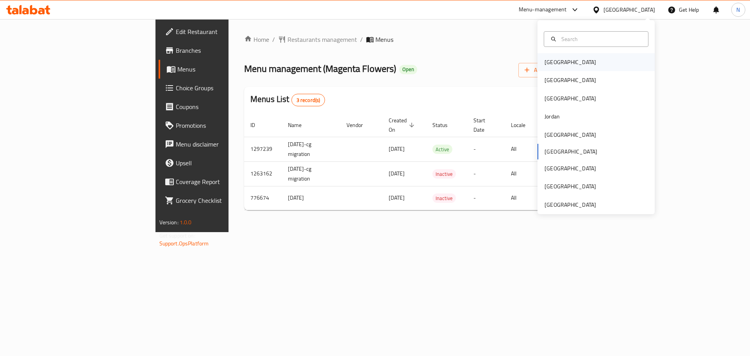
click at [570, 62] on div "Bahrain" at bounding box center [596, 62] width 117 height 18
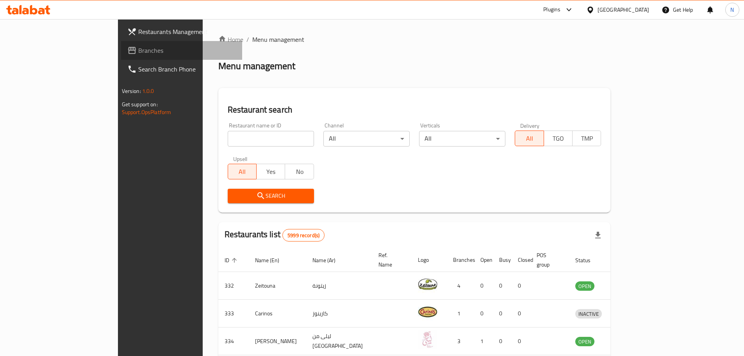
click at [138, 52] on span "Branches" at bounding box center [187, 50] width 98 height 9
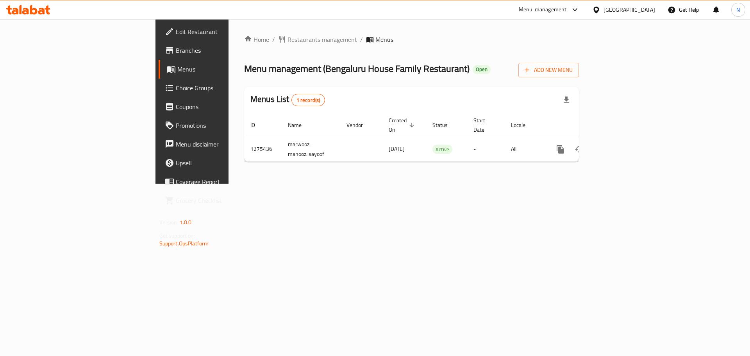
click icon
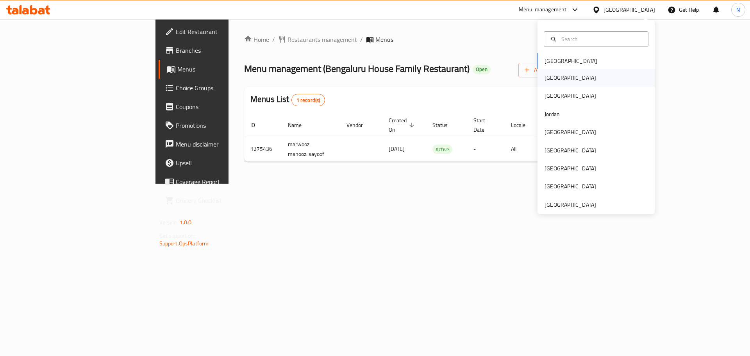
click div "[GEOGRAPHIC_DATA]"
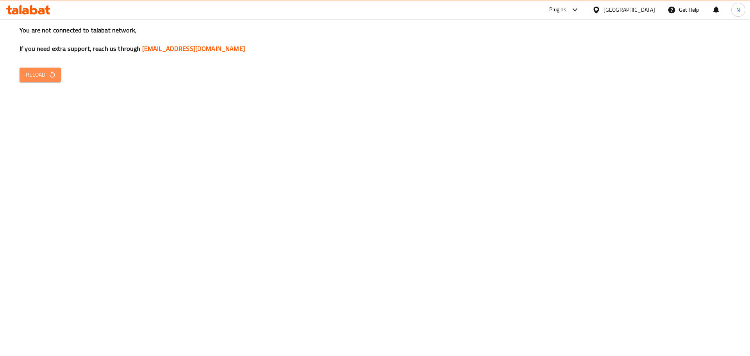
click span "Reload"
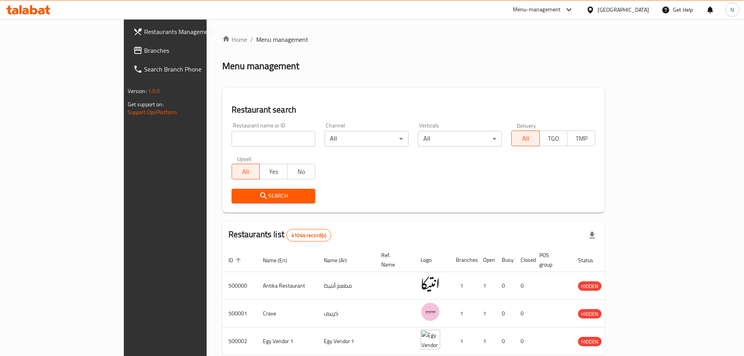
click at [144, 53] on span "Branches" at bounding box center [193, 50] width 98 height 9
